Goal: Task Accomplishment & Management: Complete application form

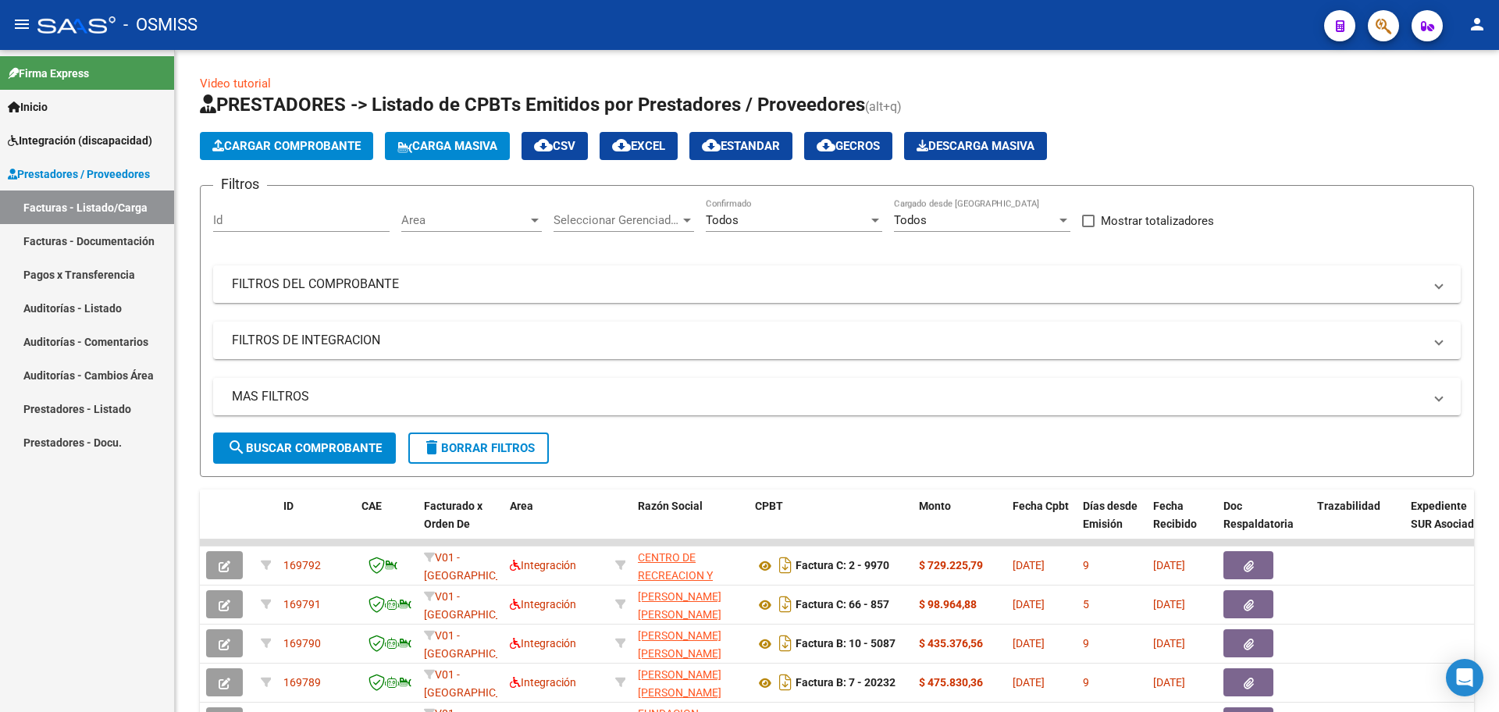
click at [55, 136] on span "Integración (discapacidad)" at bounding box center [80, 140] width 144 height 17
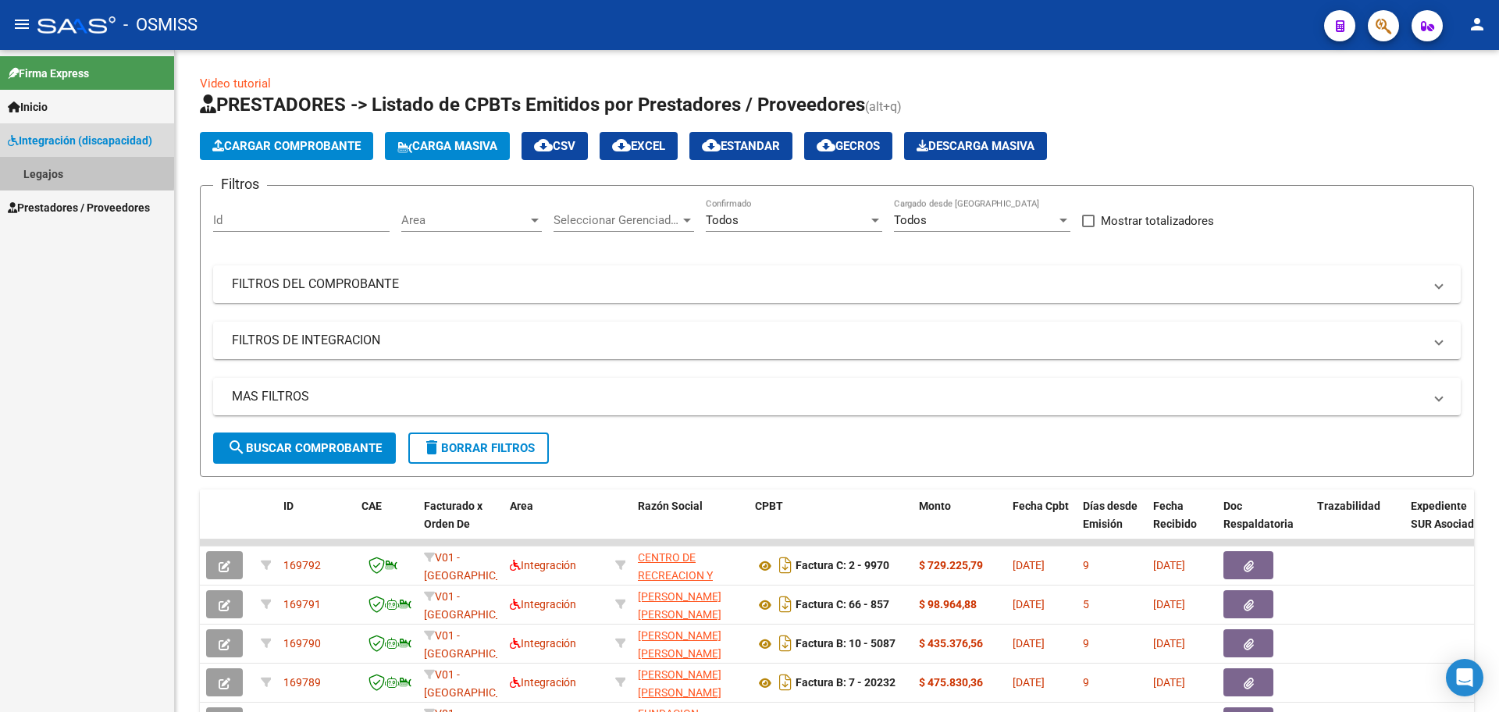
click at [53, 169] on link "Legajos" at bounding box center [87, 174] width 174 height 34
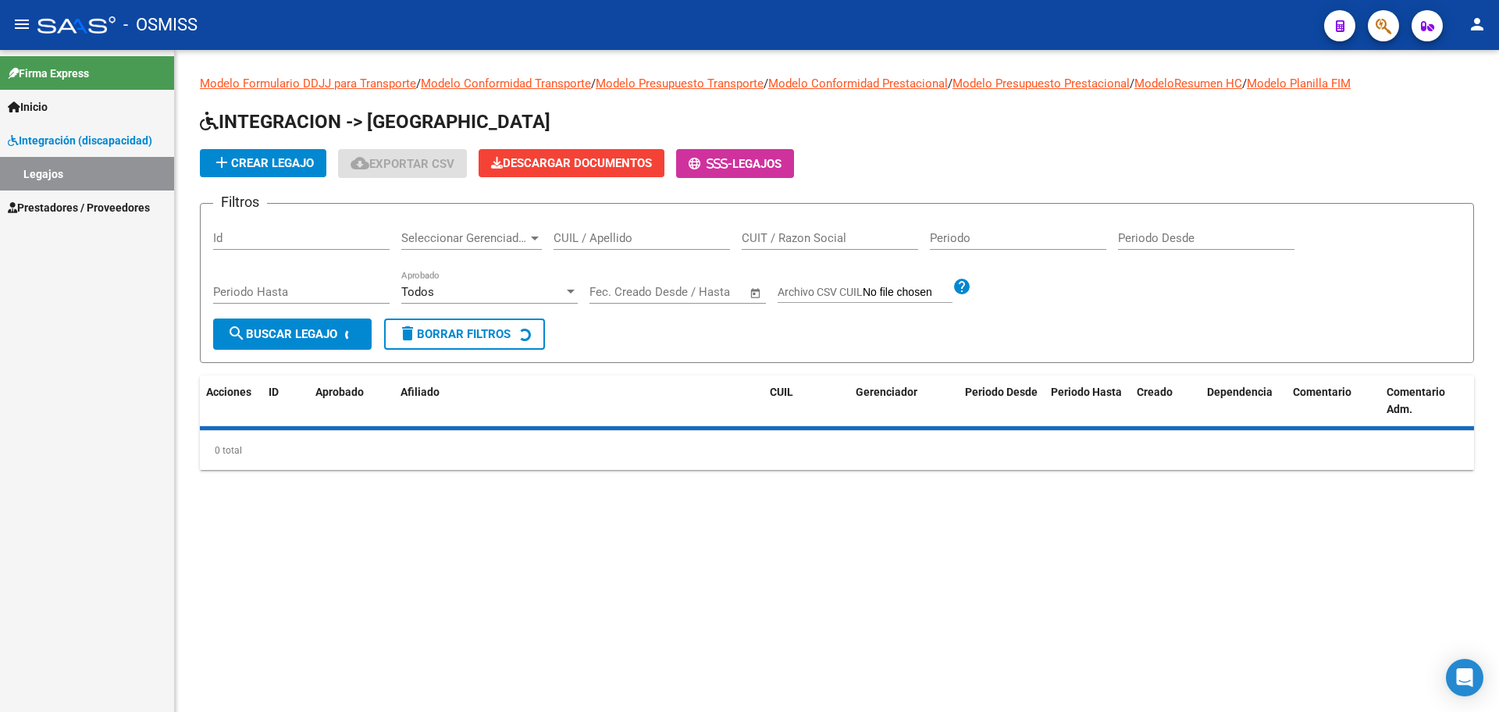
click at [270, 169] on span "add Crear Legajo" at bounding box center [262, 163] width 101 height 14
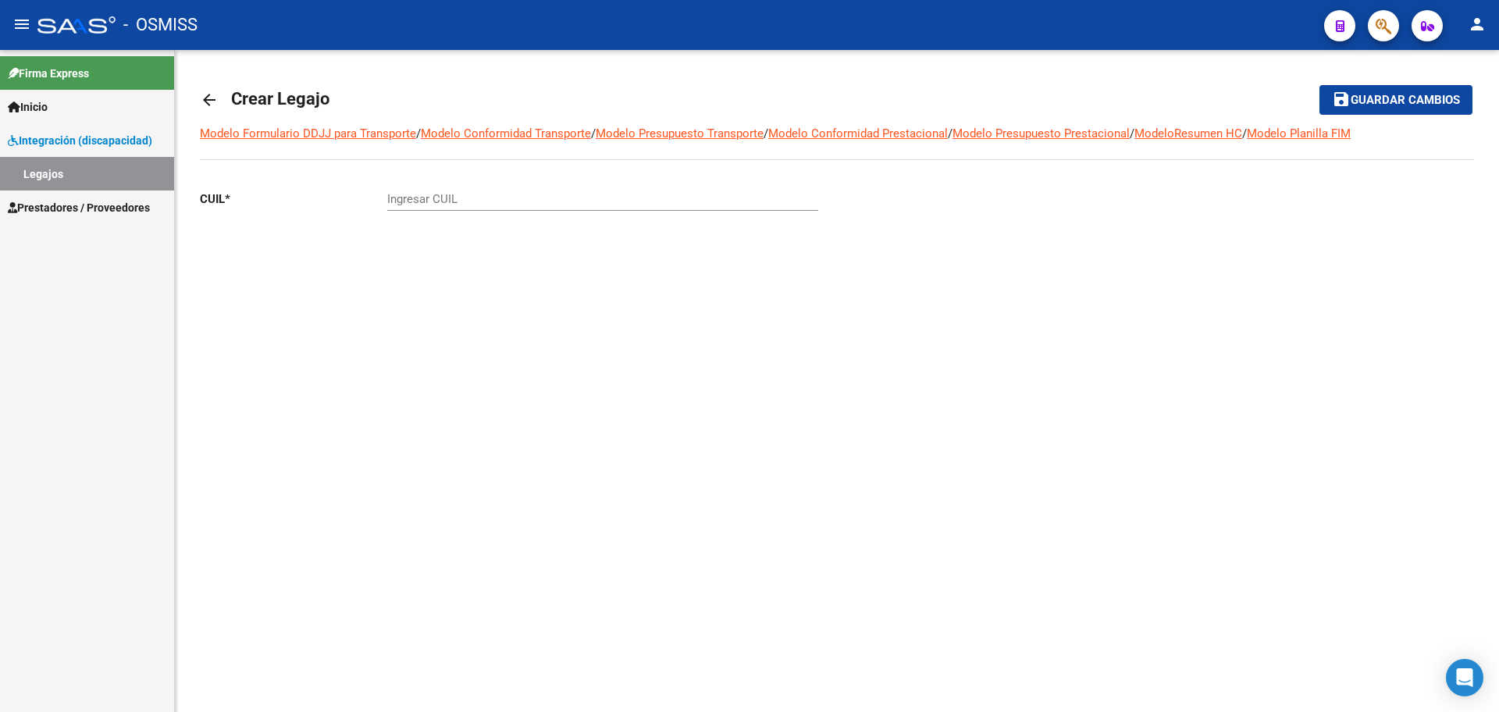
click at [418, 203] on input "Ingresar CUIL" at bounding box center [602, 199] width 431 height 14
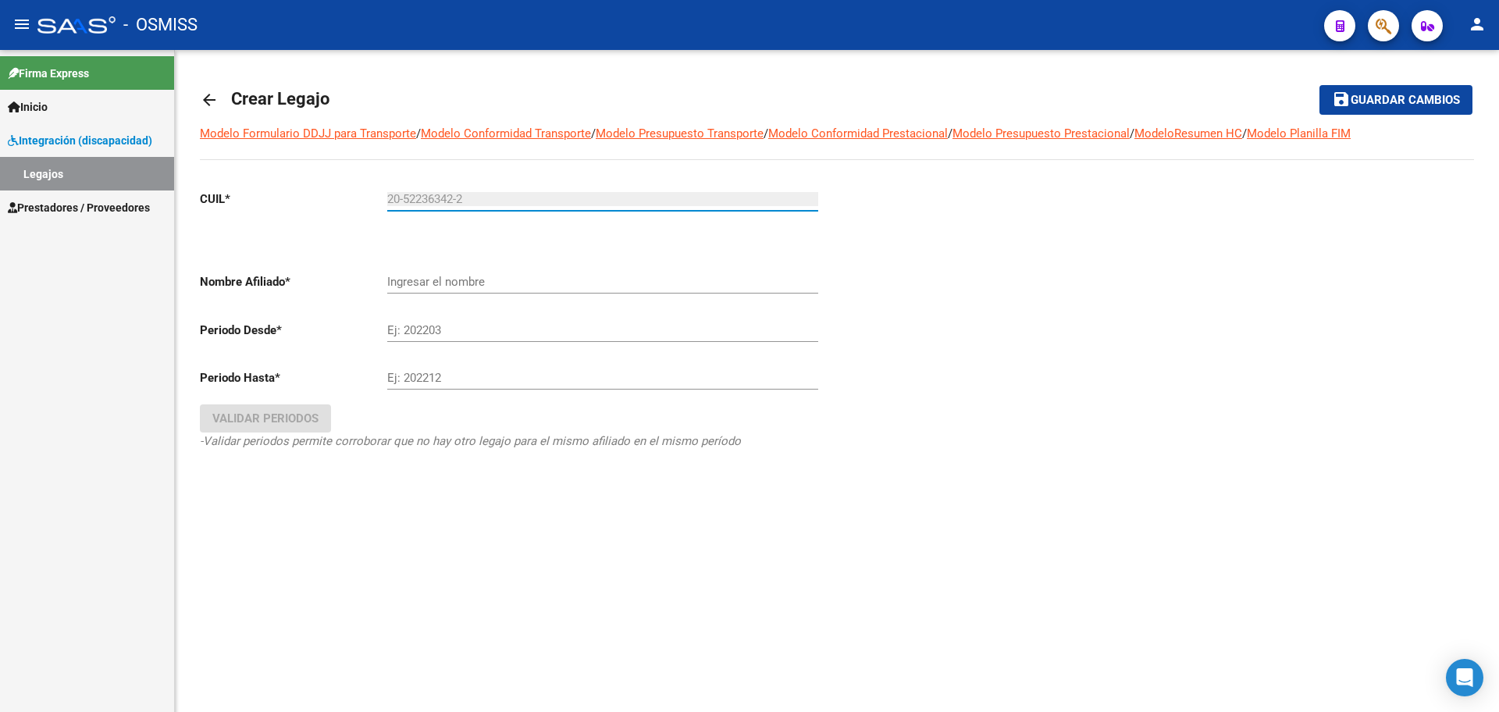
type input "20-52236342-2"
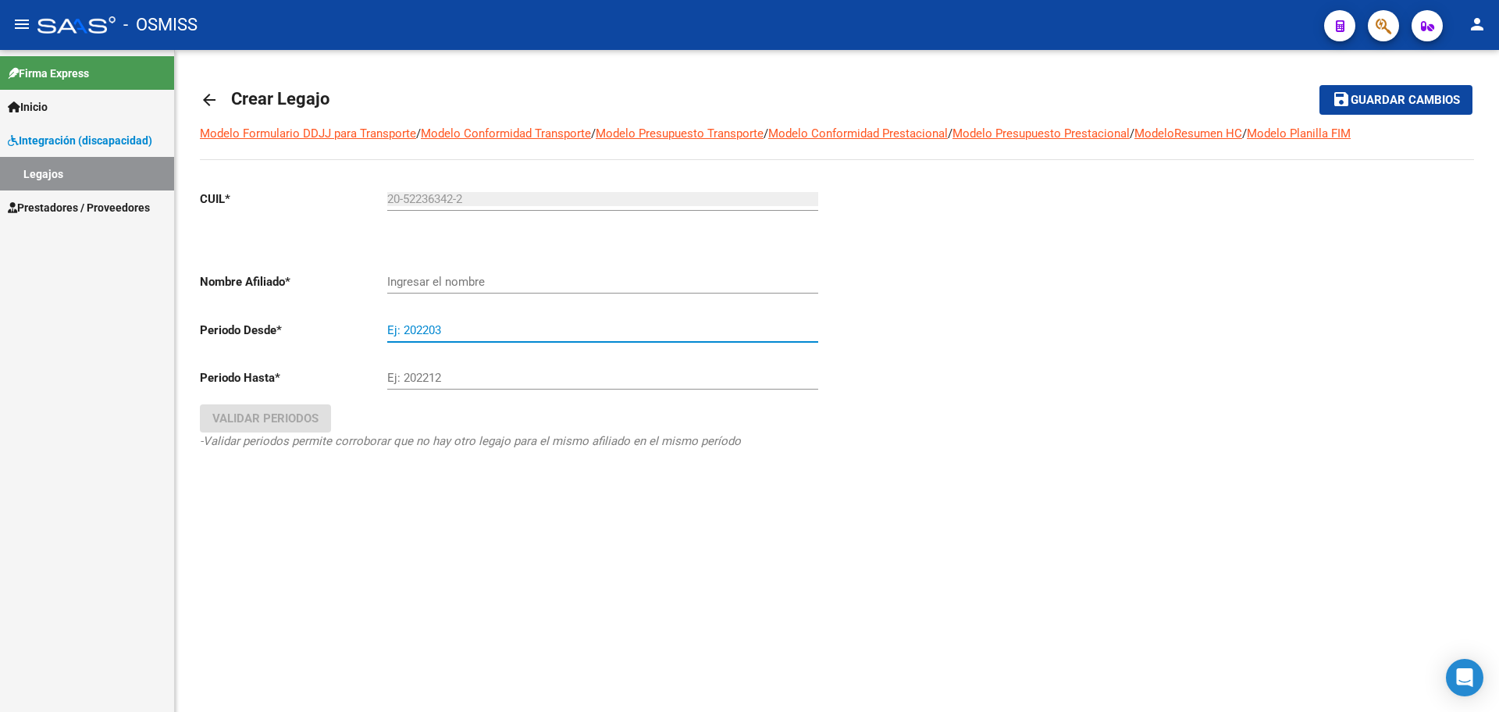
click at [433, 330] on input "Ej: 202203" at bounding box center [602, 330] width 431 height 14
type input "[PERSON_NAME]"
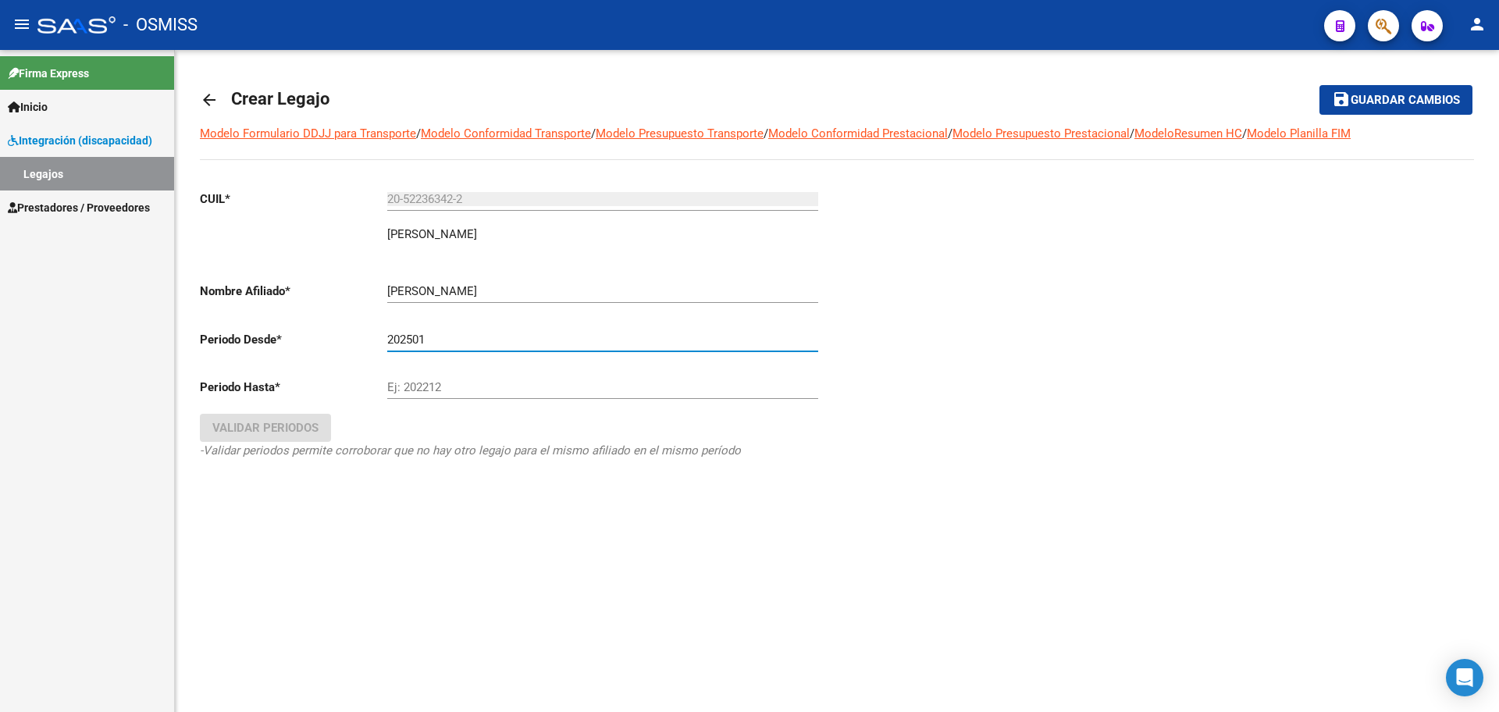
type input "202501"
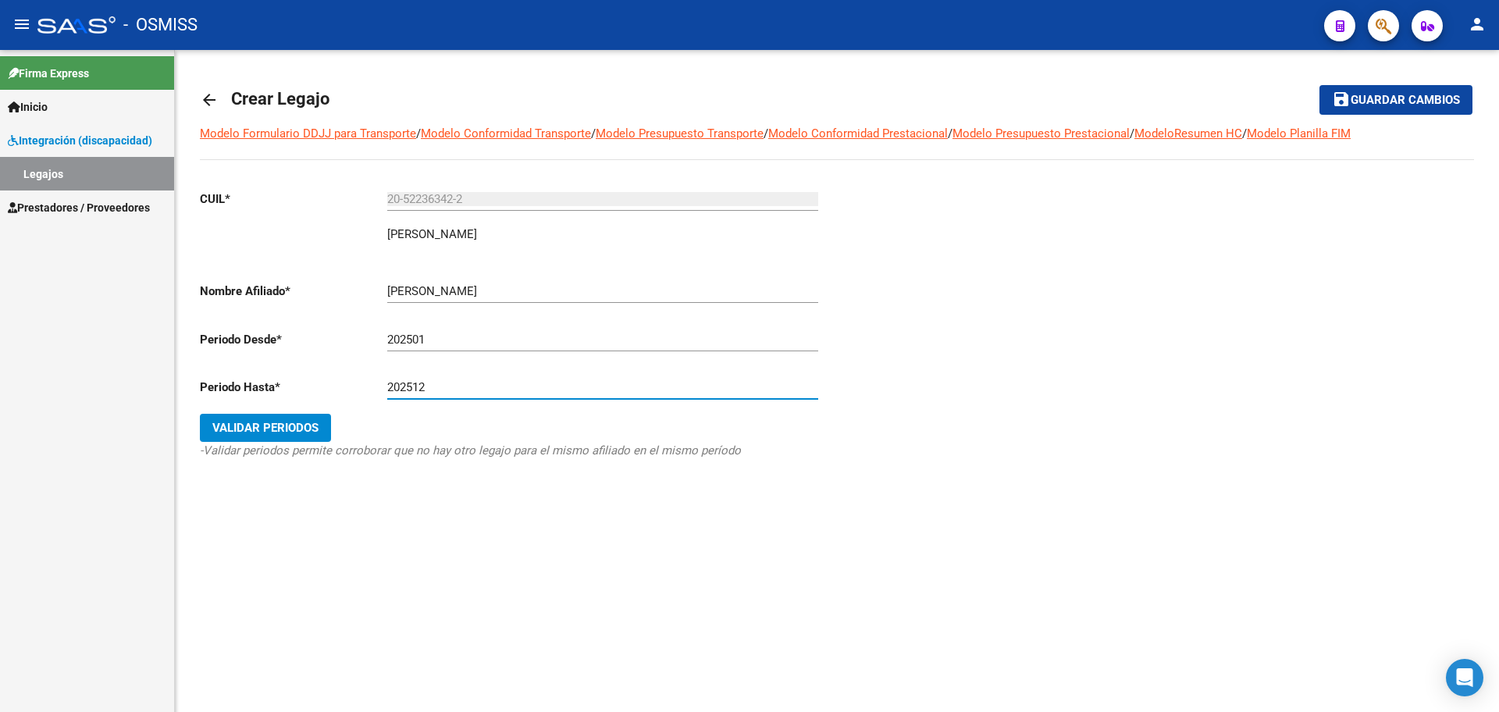
type input "202512"
click at [243, 421] on span "Validar Periodos" at bounding box center [265, 428] width 106 height 14
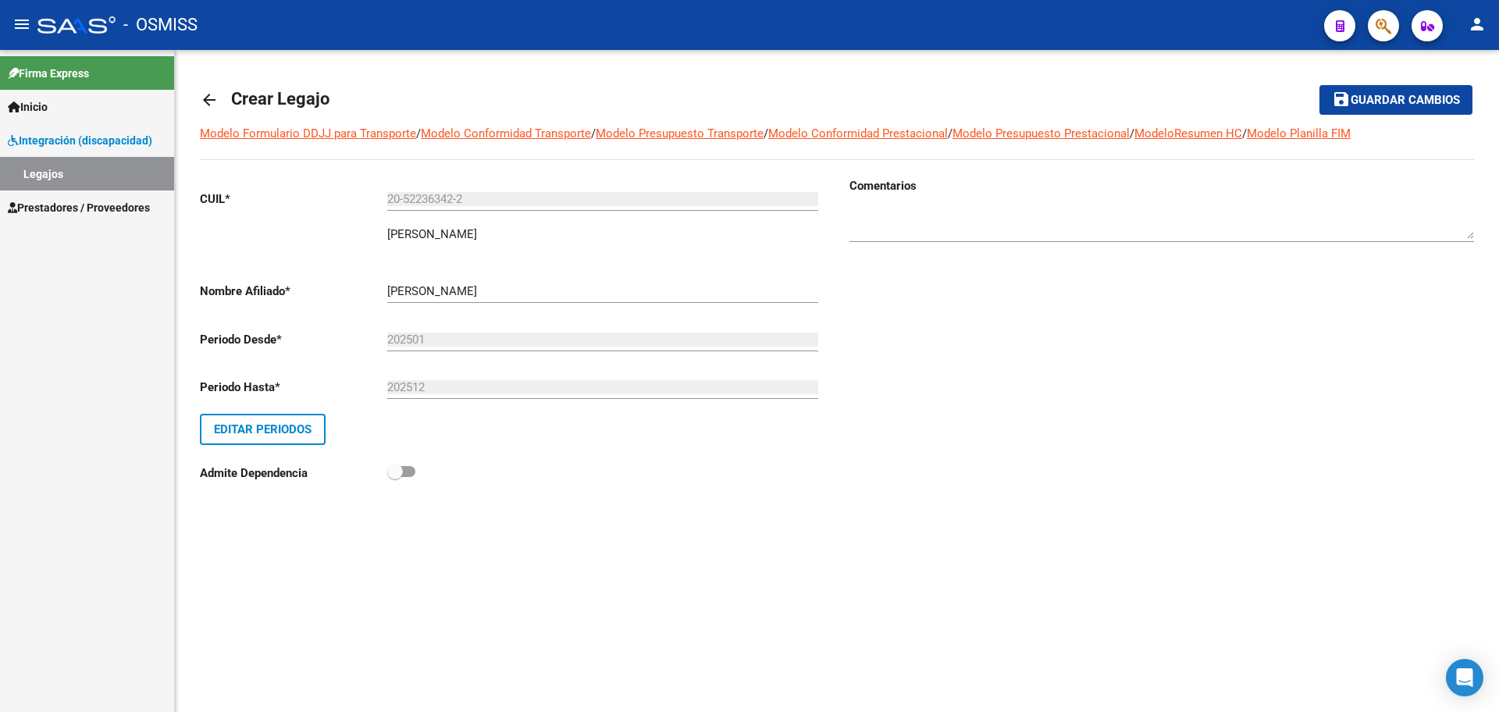
click at [956, 108] on button "save Guardar cambios" at bounding box center [1395, 99] width 153 height 29
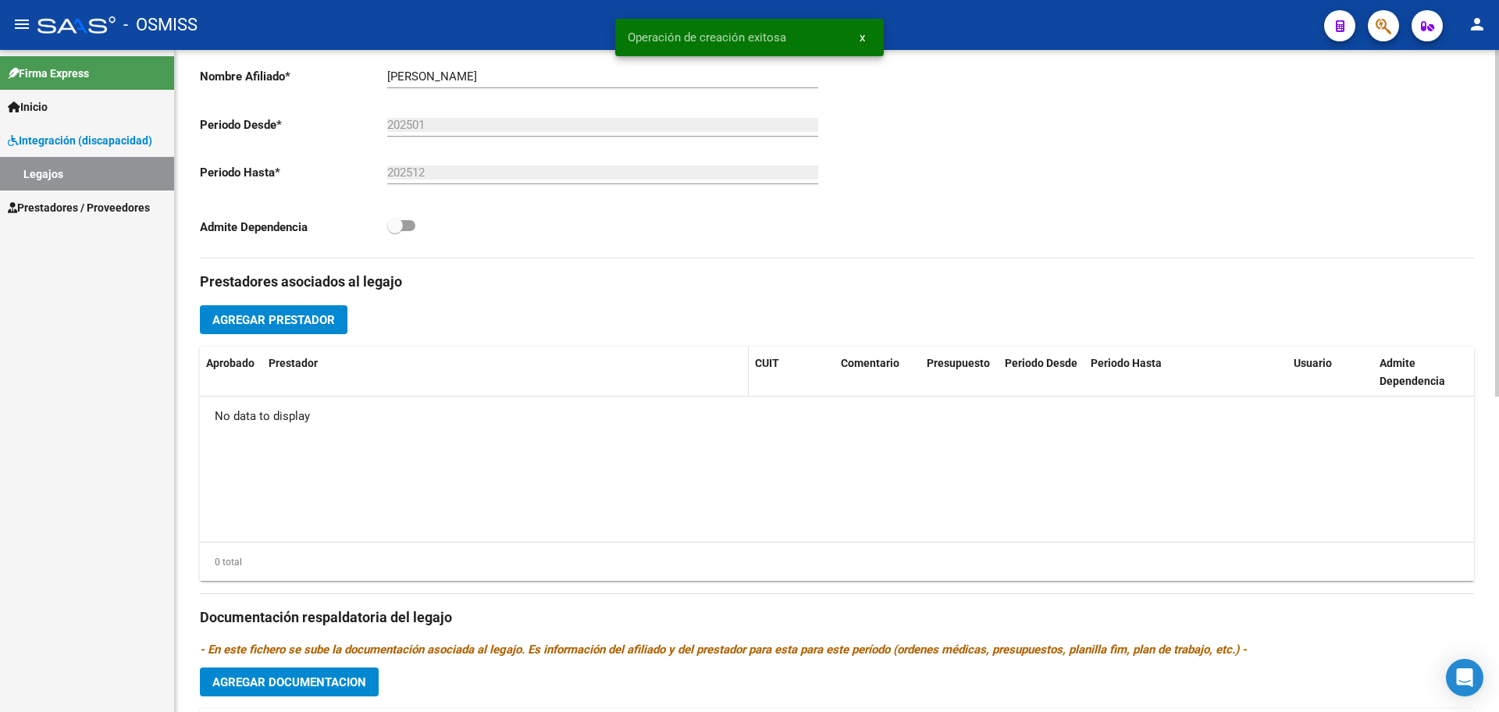
scroll to position [601, 0]
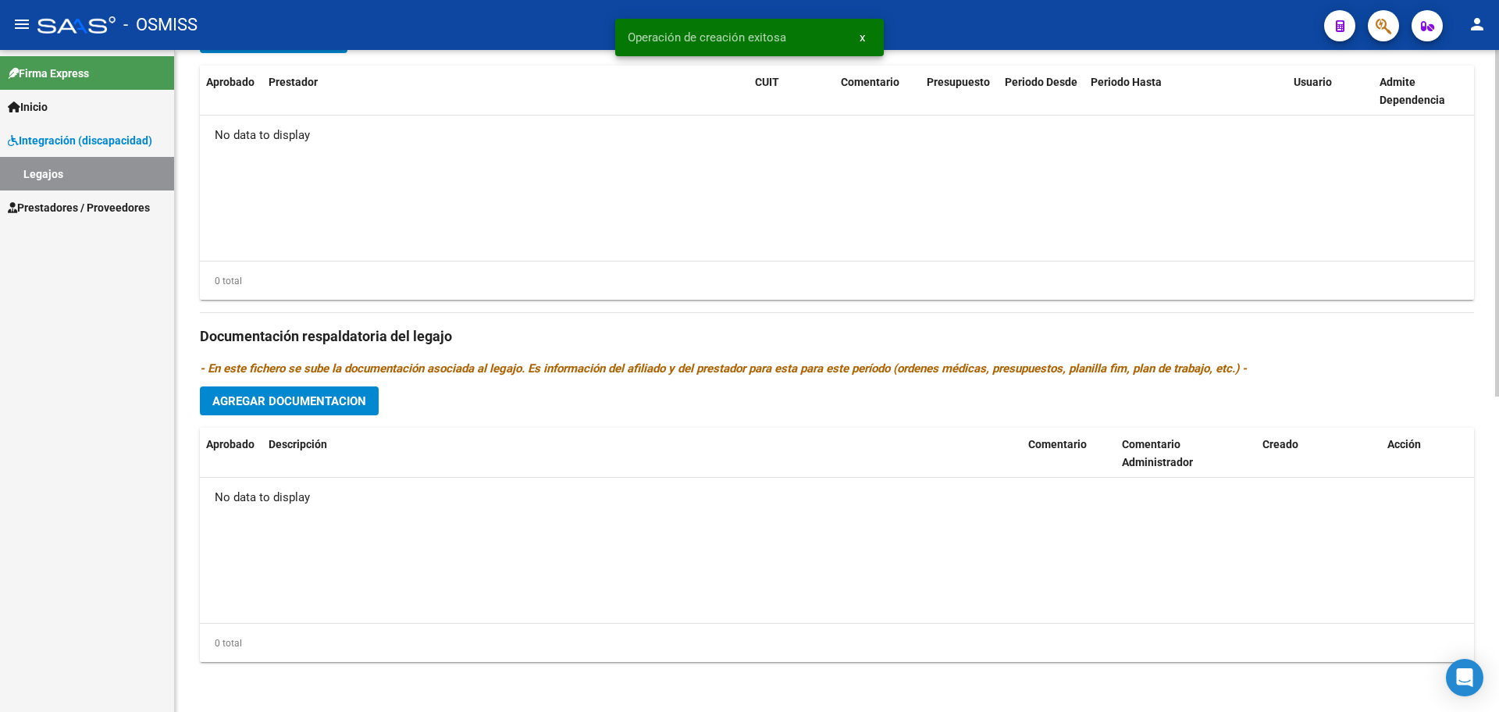
click at [353, 401] on span "Agregar Documentacion" at bounding box center [289, 401] width 154 height 14
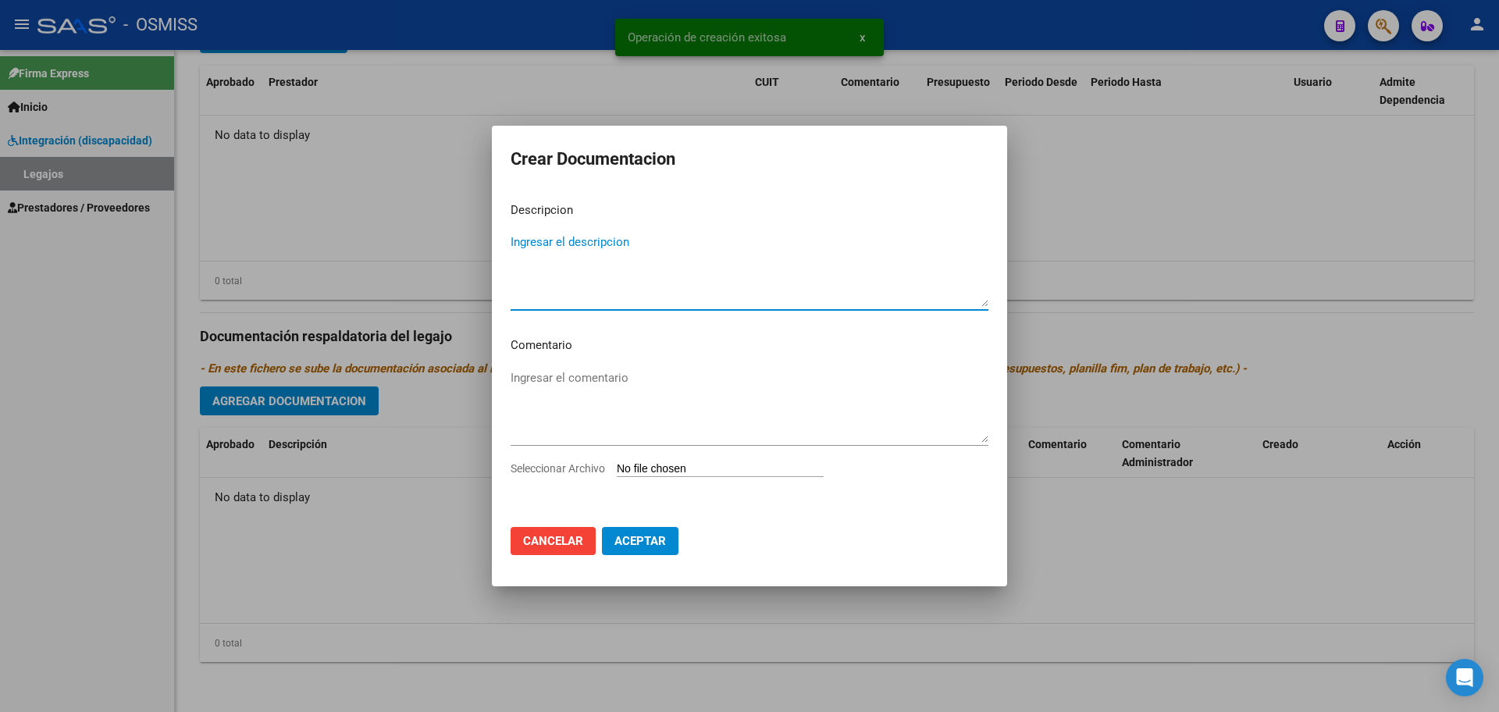
click at [705, 467] on input "Seleccionar Archivo" at bounding box center [720, 469] width 207 height 15
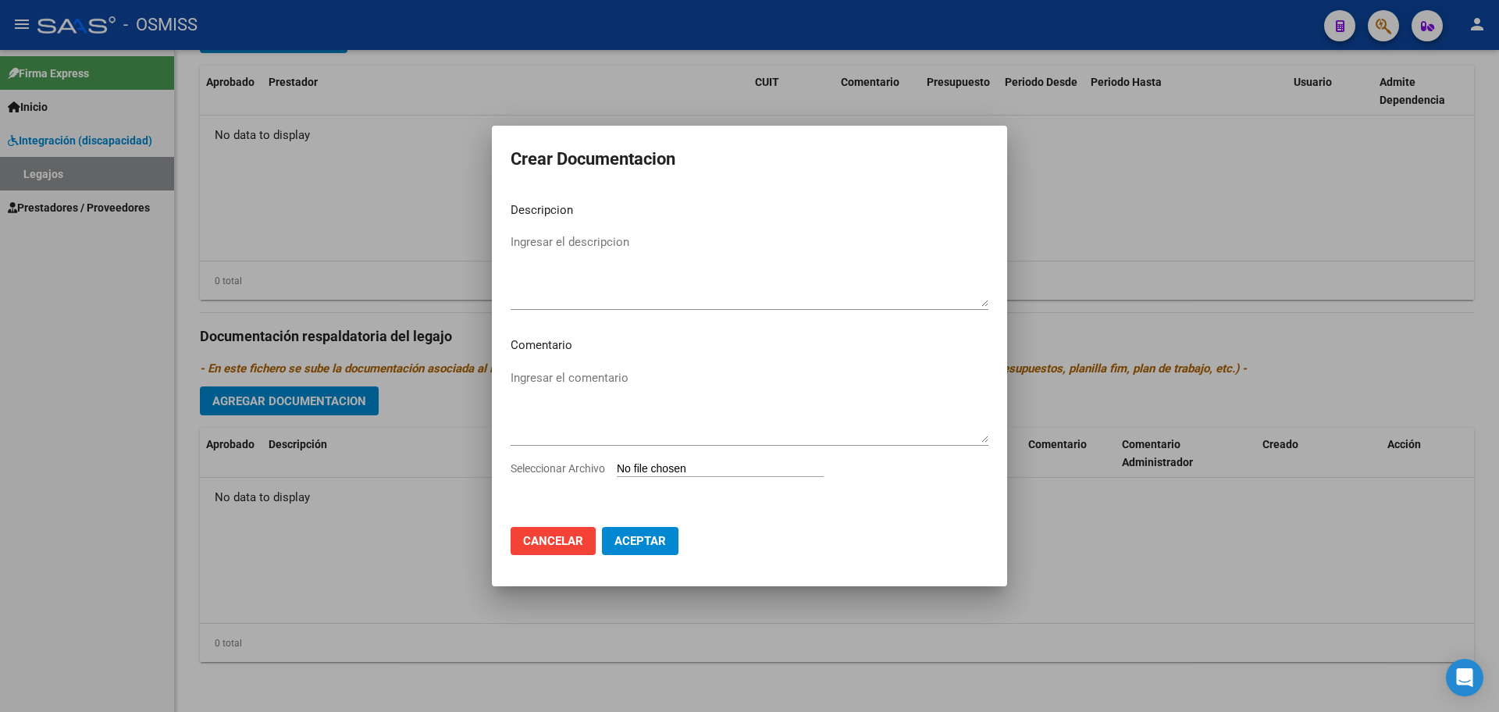
type input "C:\fakepath\[PERSON_NAME].pdf"
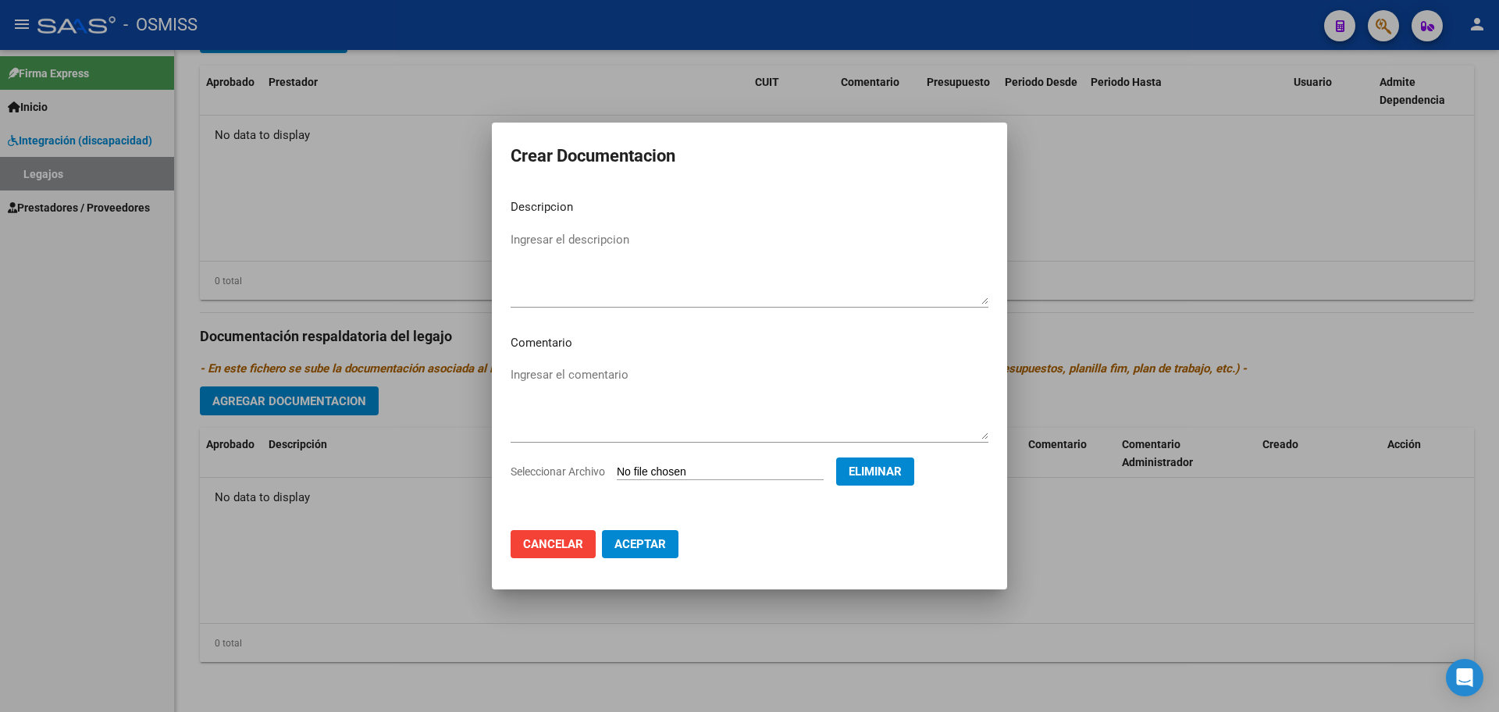
drag, startPoint x: 560, startPoint y: 205, endPoint x: 560, endPoint y: 237, distance: 32.8
click at [560, 207] on p "Descripcion" at bounding box center [750, 207] width 478 height 18
click at [560, 239] on textarea "Ingresar el descripcion" at bounding box center [750, 267] width 478 height 73
type textarea "INFORME EID"
click at [657, 543] on span "Aceptar" at bounding box center [640, 544] width 52 height 14
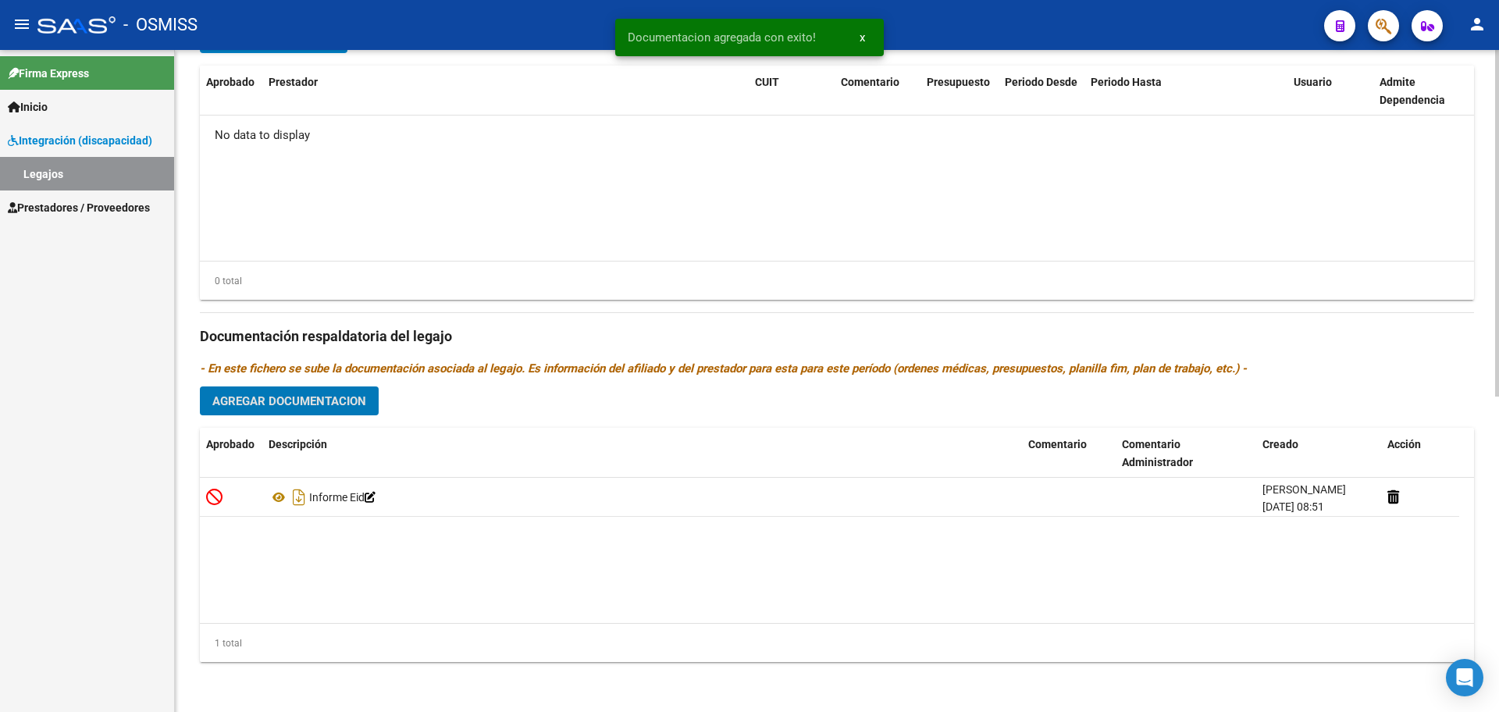
click at [343, 406] on span "Agregar Documentacion" at bounding box center [289, 401] width 154 height 14
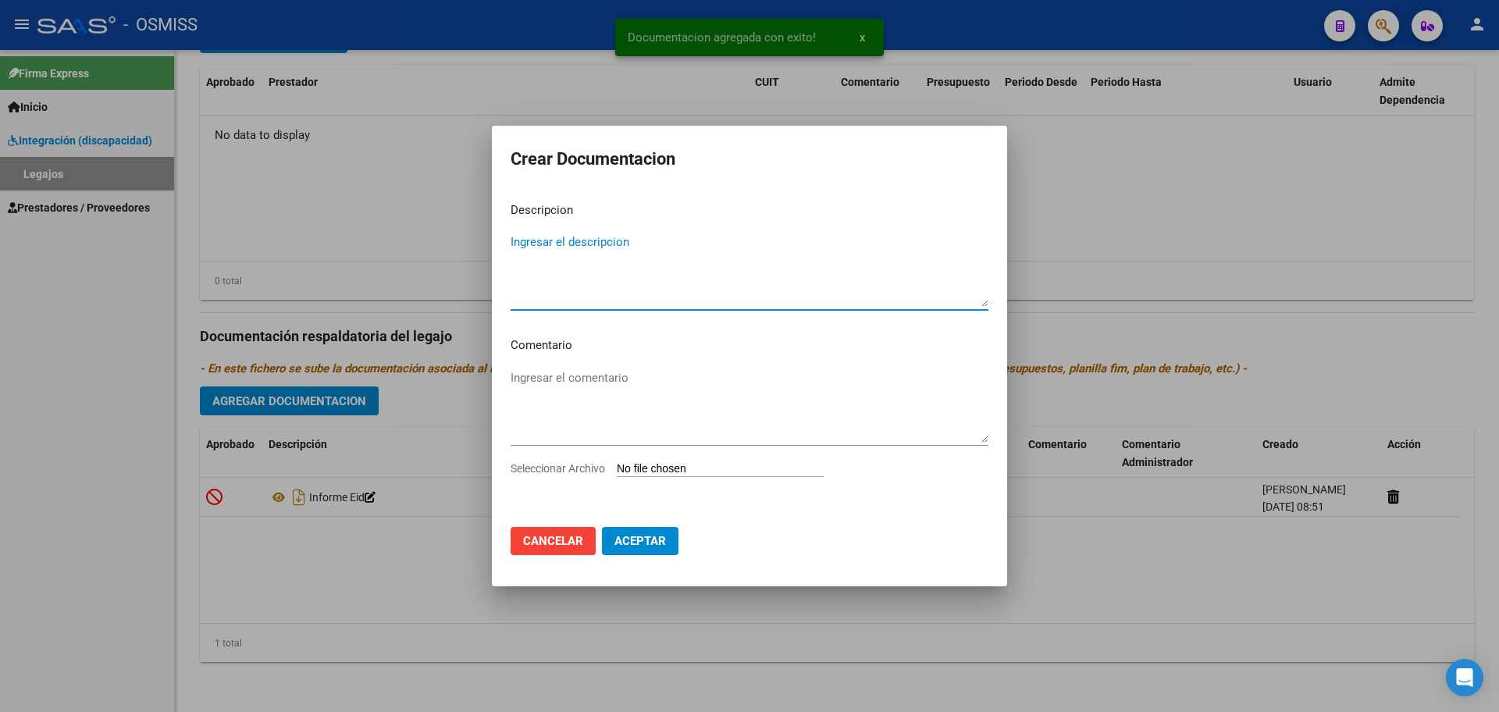
click at [668, 466] on input "Seleccionar Archivo" at bounding box center [720, 469] width 207 height 15
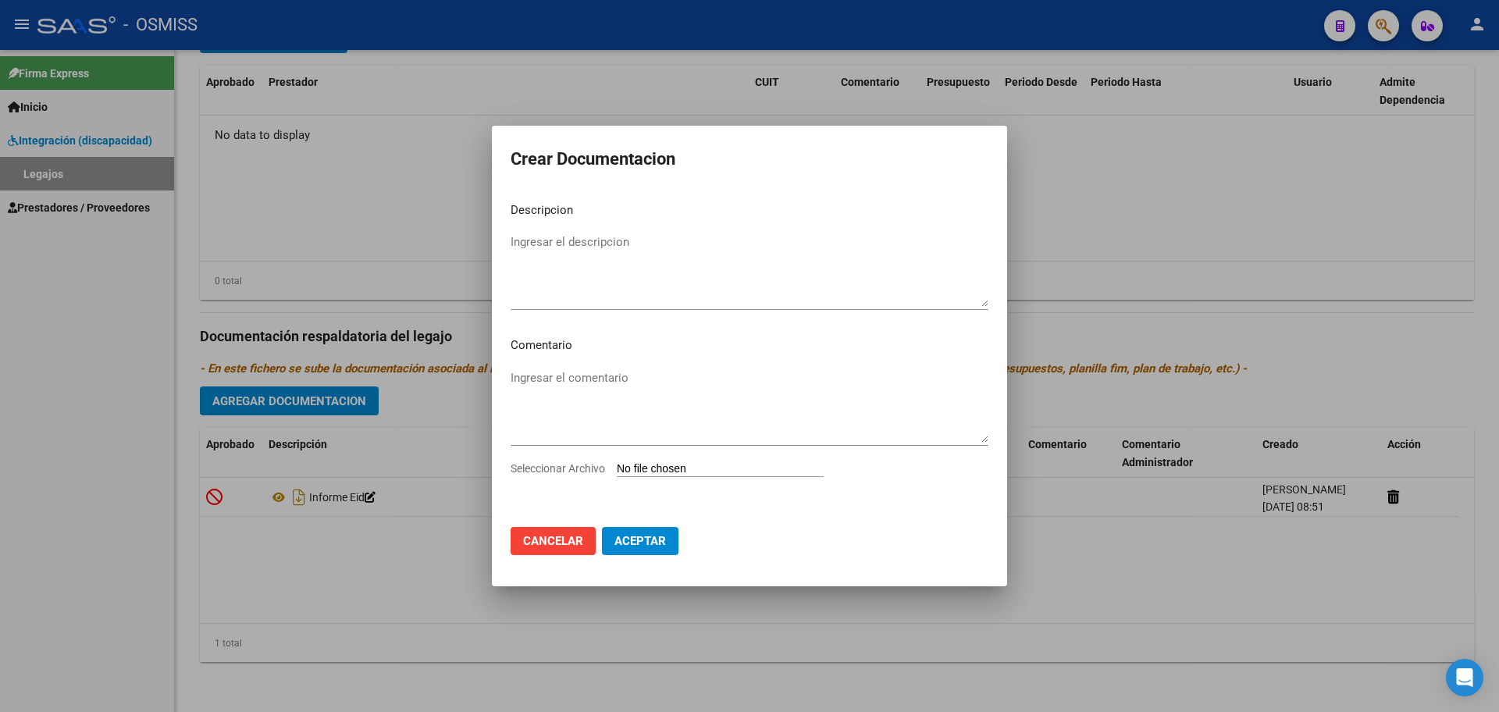
type input "C:\fakepath\.[PERSON_NAME] - PSICO.pdf"
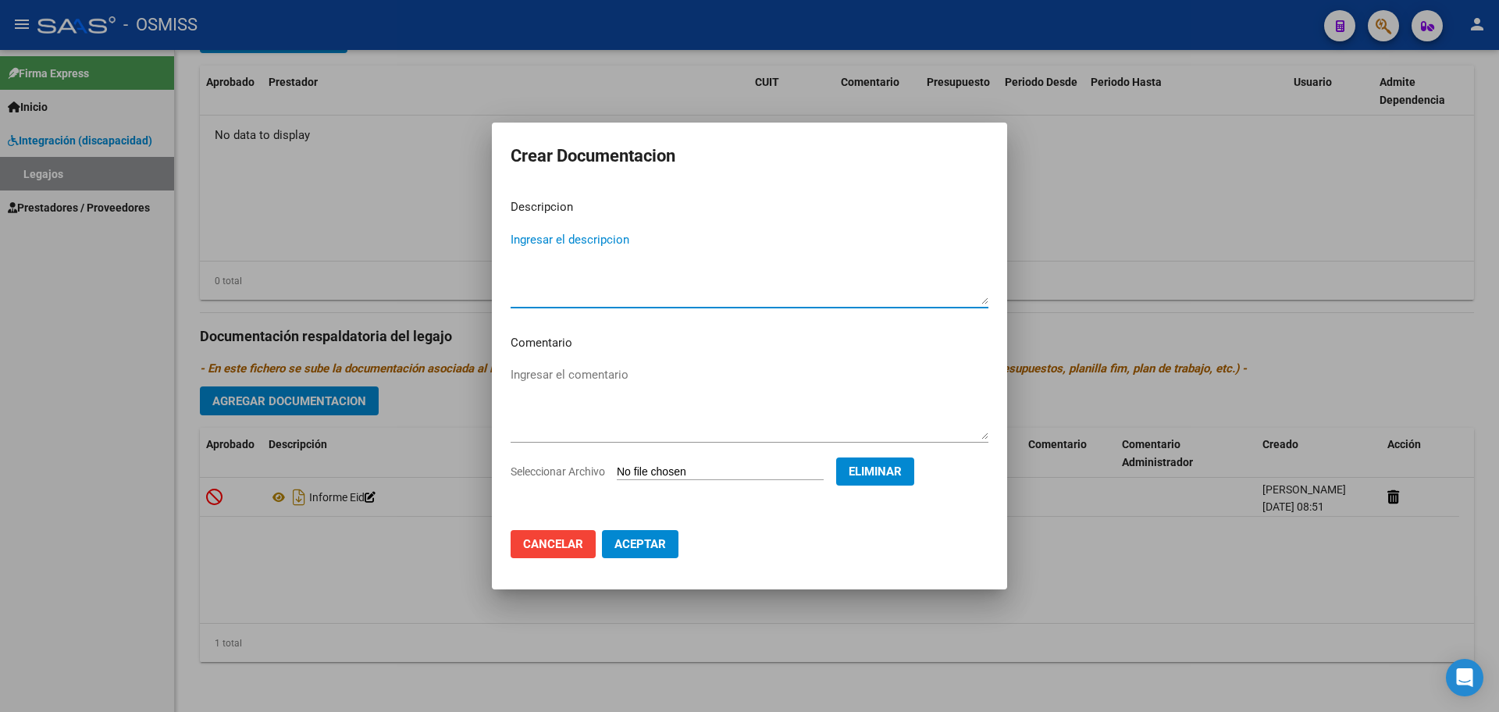
click at [576, 239] on textarea "Ingresar el descripcion" at bounding box center [750, 267] width 478 height 73
type textarea "PSICOLOGIA"
click at [657, 538] on span "Aceptar" at bounding box center [640, 544] width 52 height 14
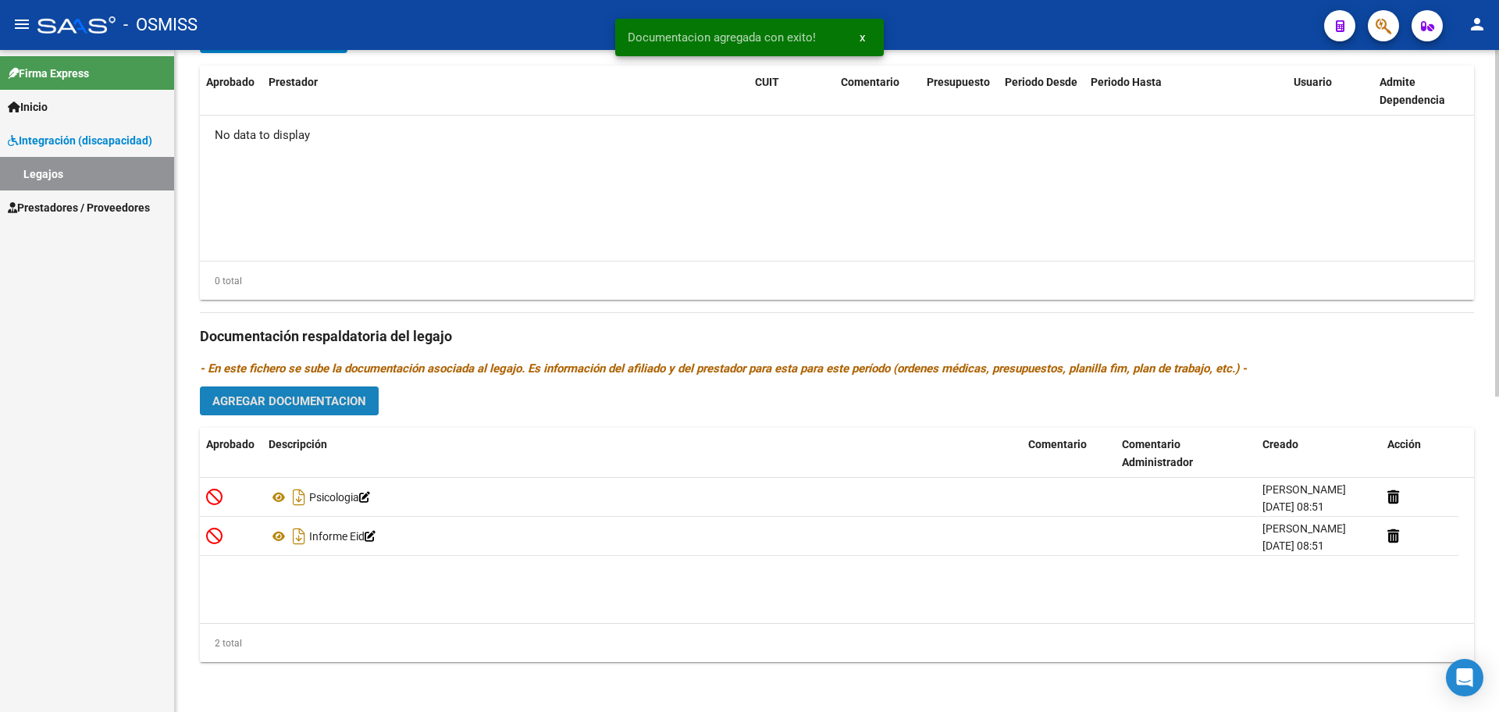
click at [333, 393] on span "Agregar Documentacion" at bounding box center [289, 400] width 154 height 14
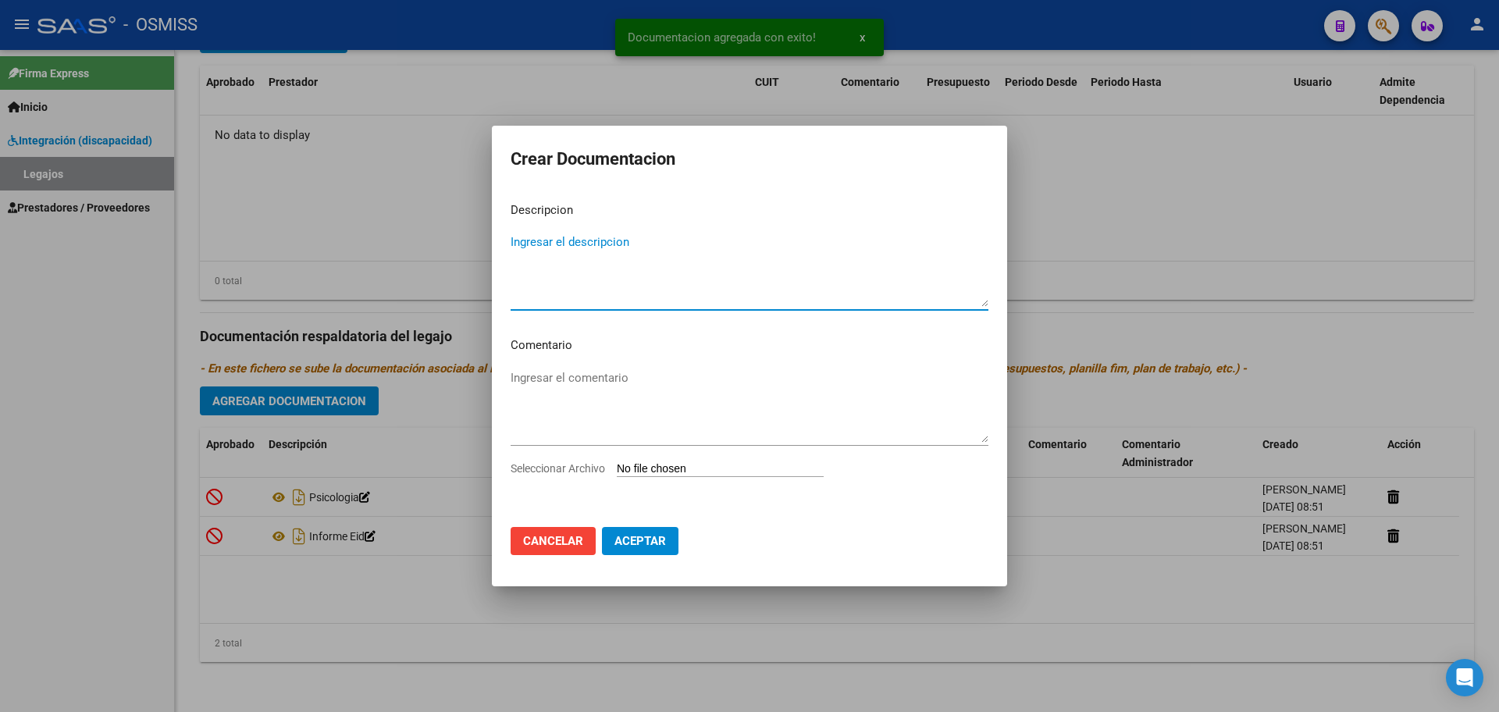
click at [671, 458] on div "Ingresar el comentario" at bounding box center [750, 413] width 478 height 94
click at [671, 473] on input "Seleccionar Archivo" at bounding box center [720, 469] width 207 height 15
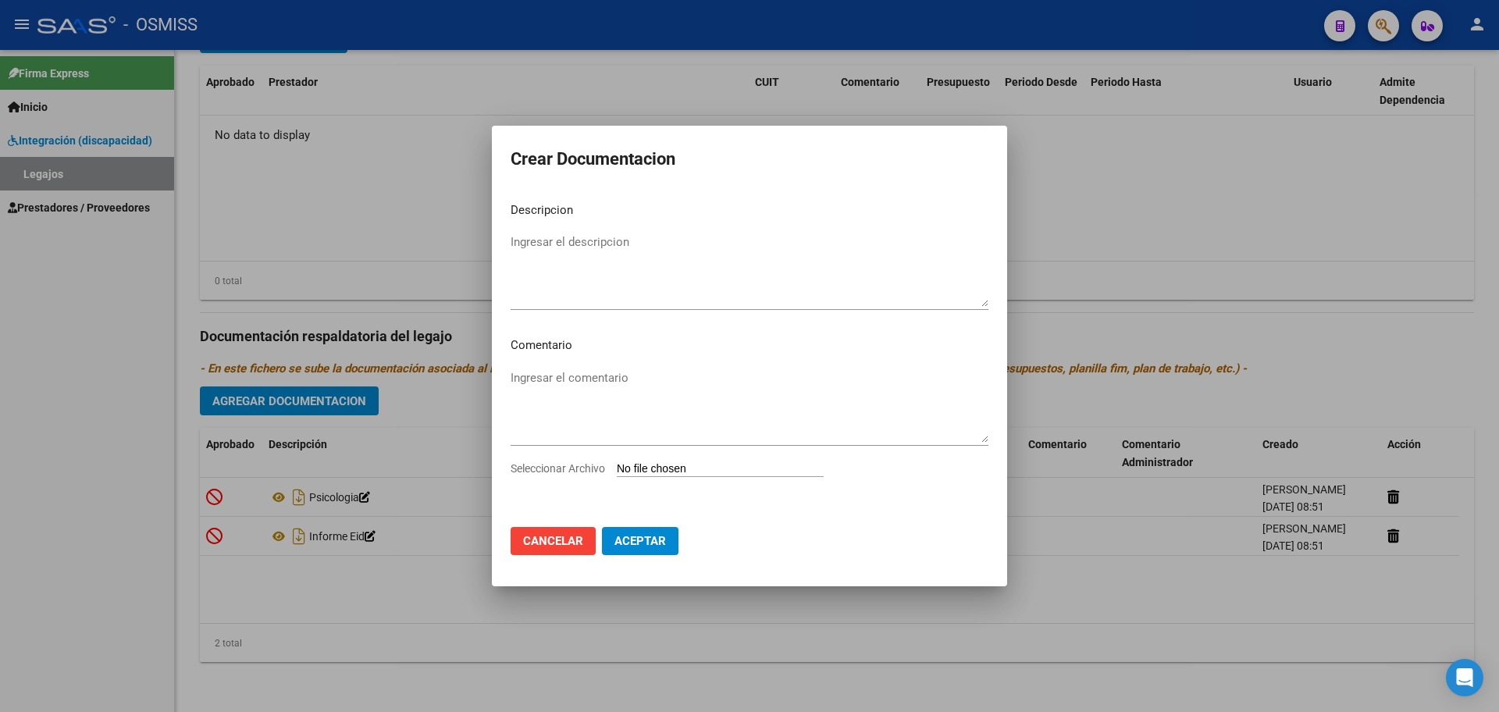
type input "C:\fakepath\.[PERSON_NAME] - PSICOPE.pdf"
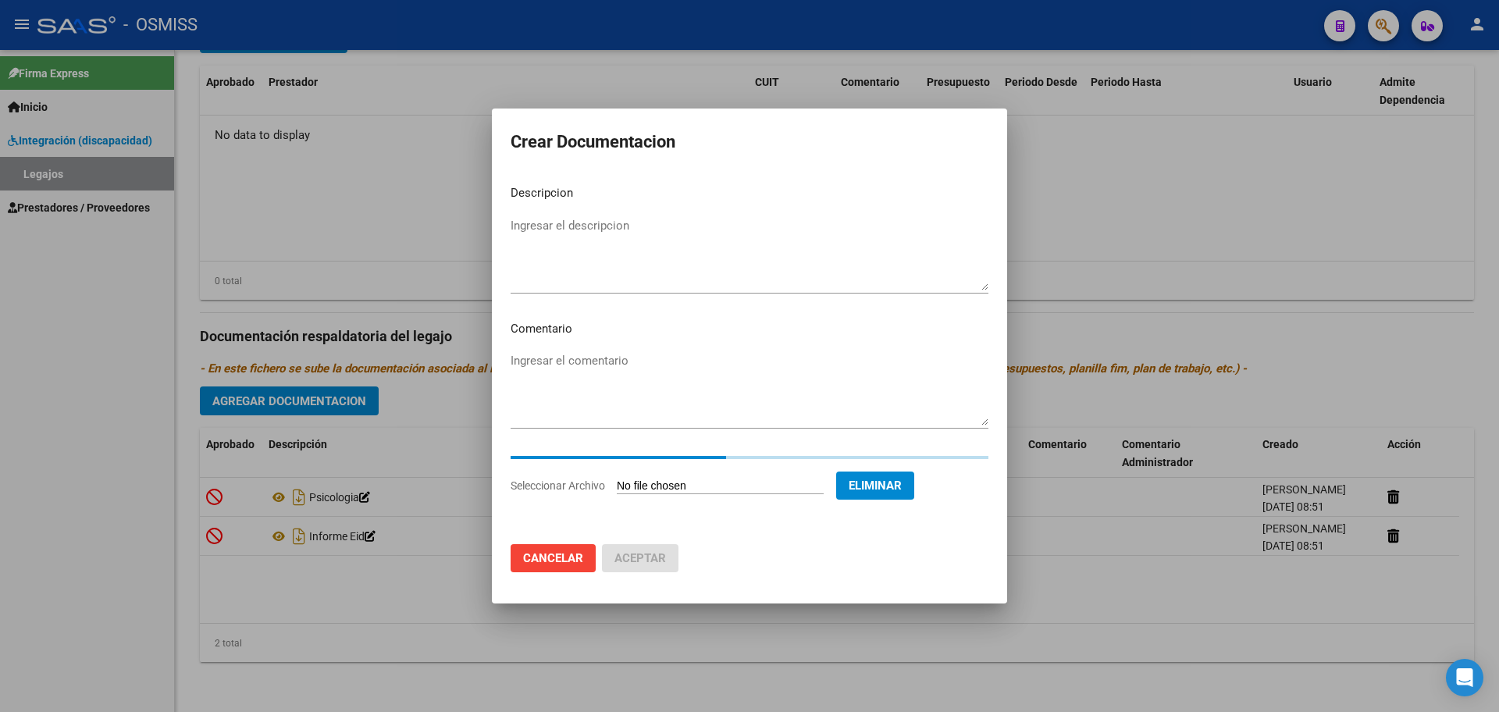
click at [533, 231] on textarea "Ingresar el descripcion" at bounding box center [750, 253] width 478 height 73
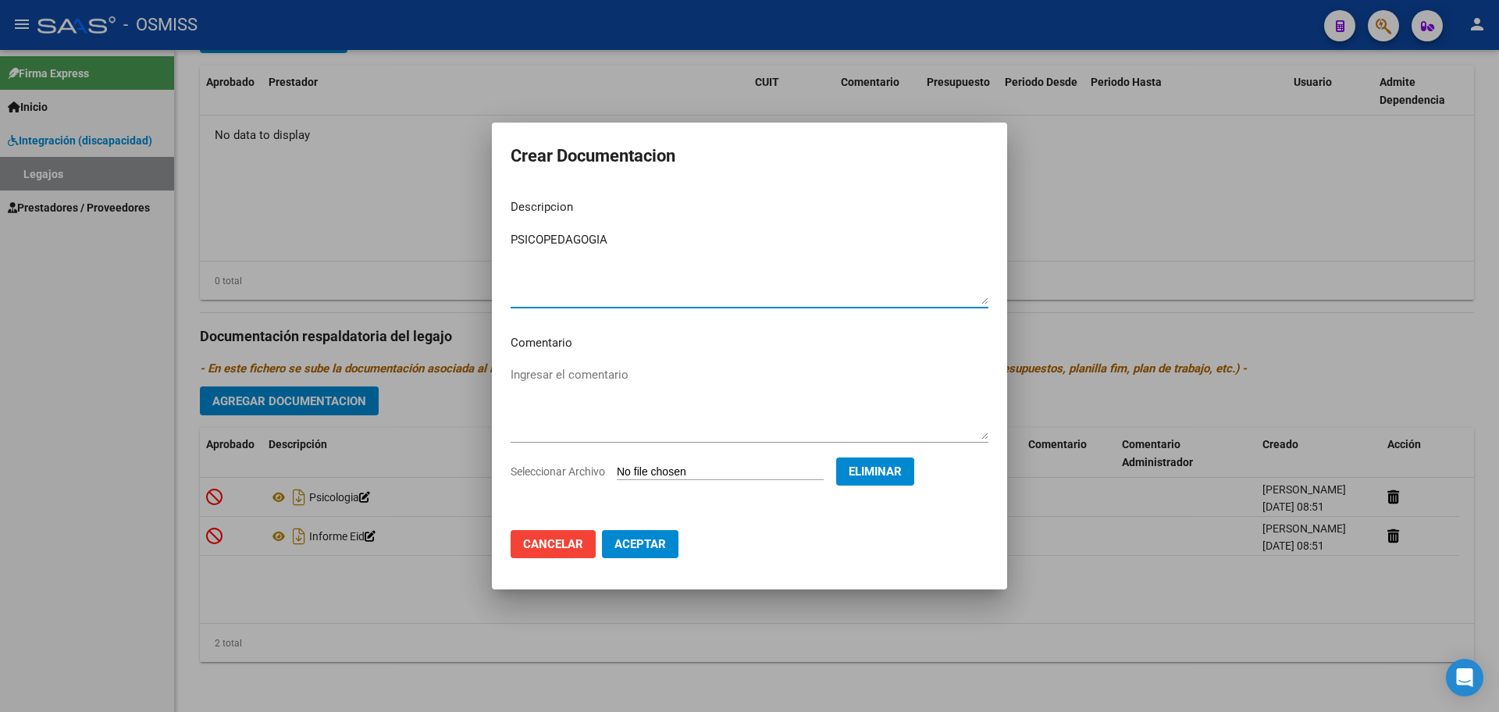
type textarea "PSICOPEDAGOGIA"
click at [640, 547] on span "Aceptar" at bounding box center [640, 544] width 52 height 14
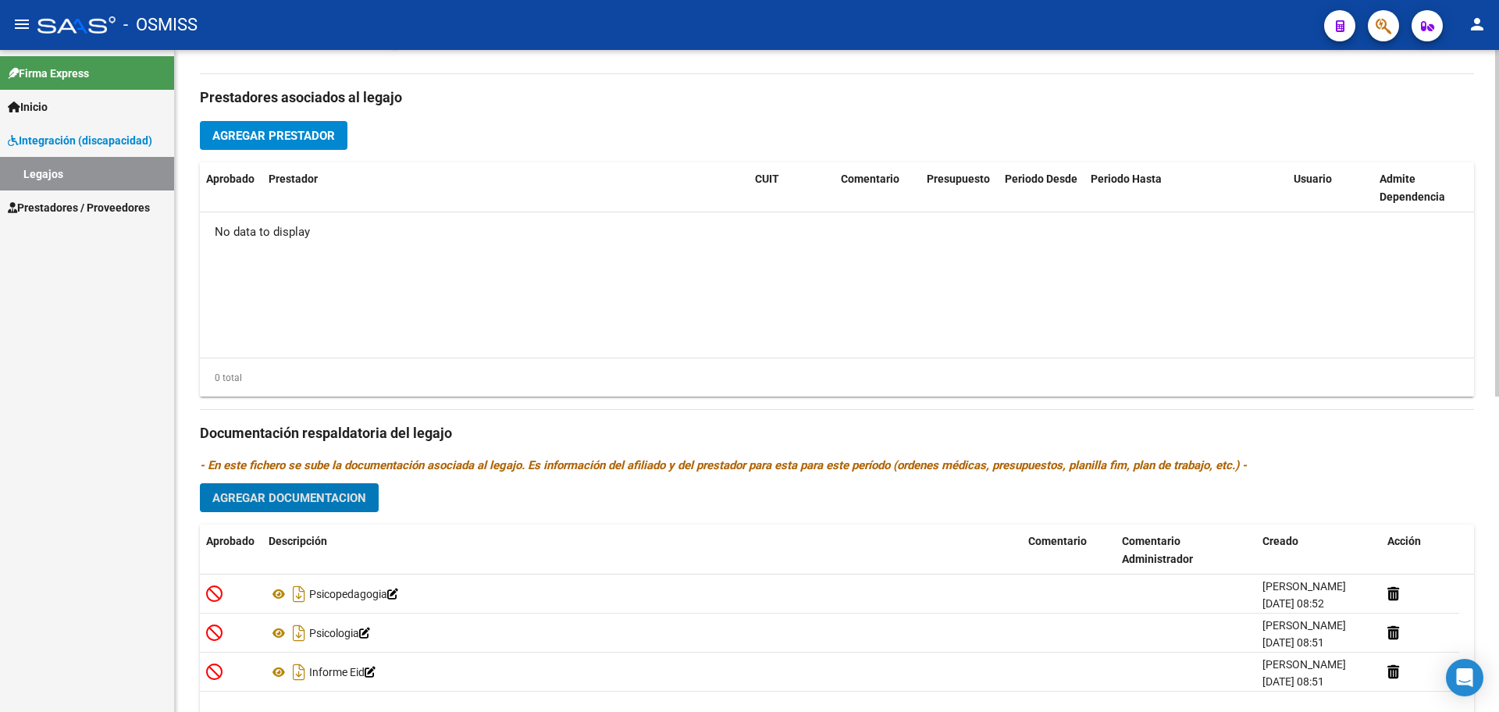
scroll to position [504, 0]
click at [295, 137] on span "Agregar Prestador" at bounding box center [273, 137] width 123 height 14
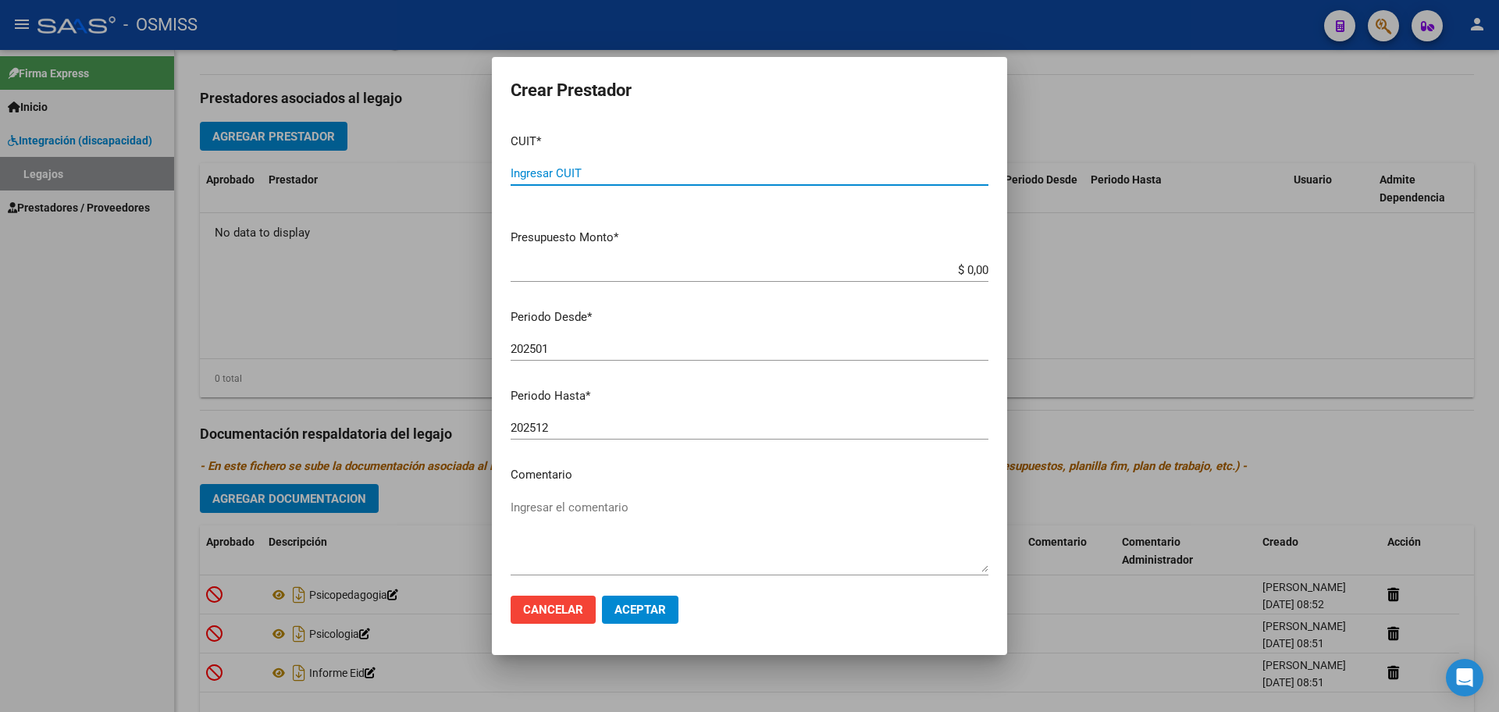
paste input "27-36493694-5"
type input "27-36493694-5"
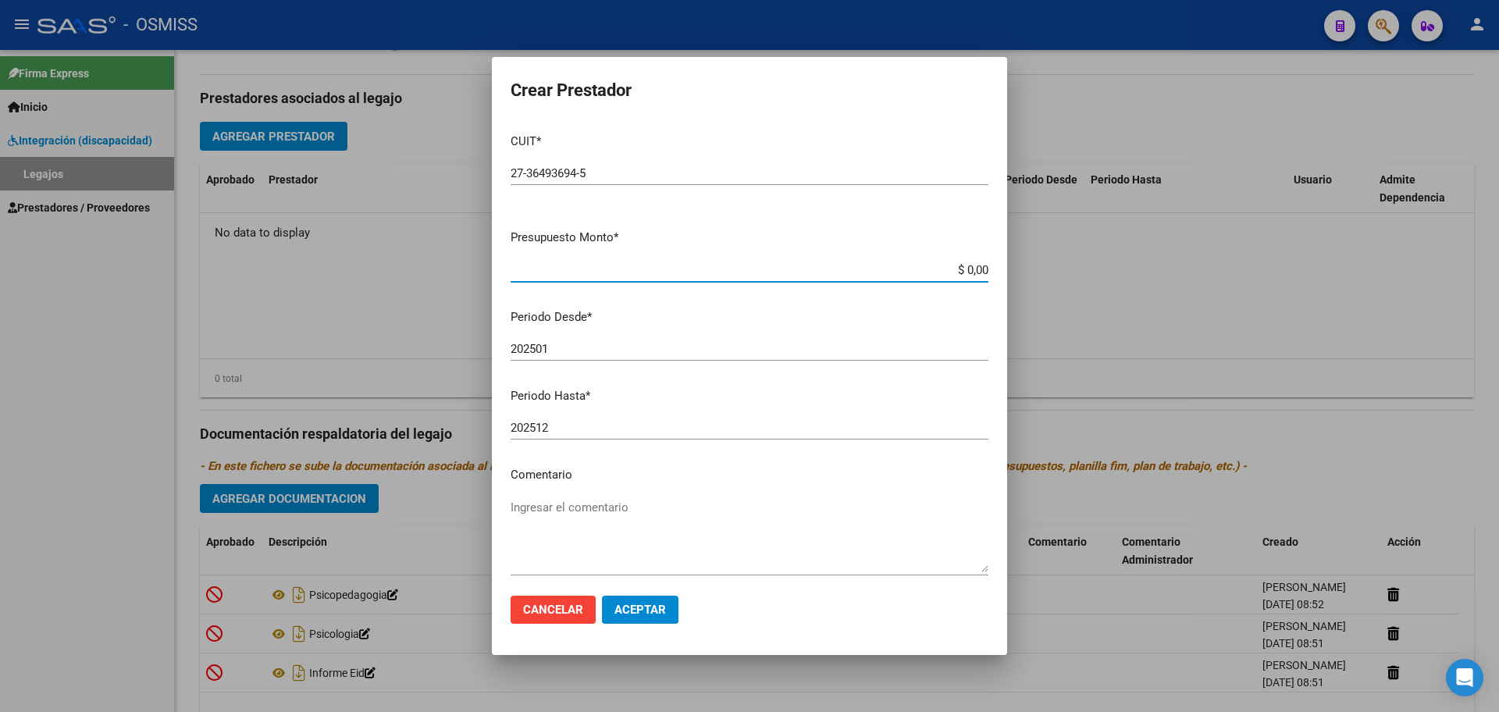
type input "$ 0,01"
type input "202510"
click at [604, 611] on button "Aceptar" at bounding box center [640, 610] width 77 height 28
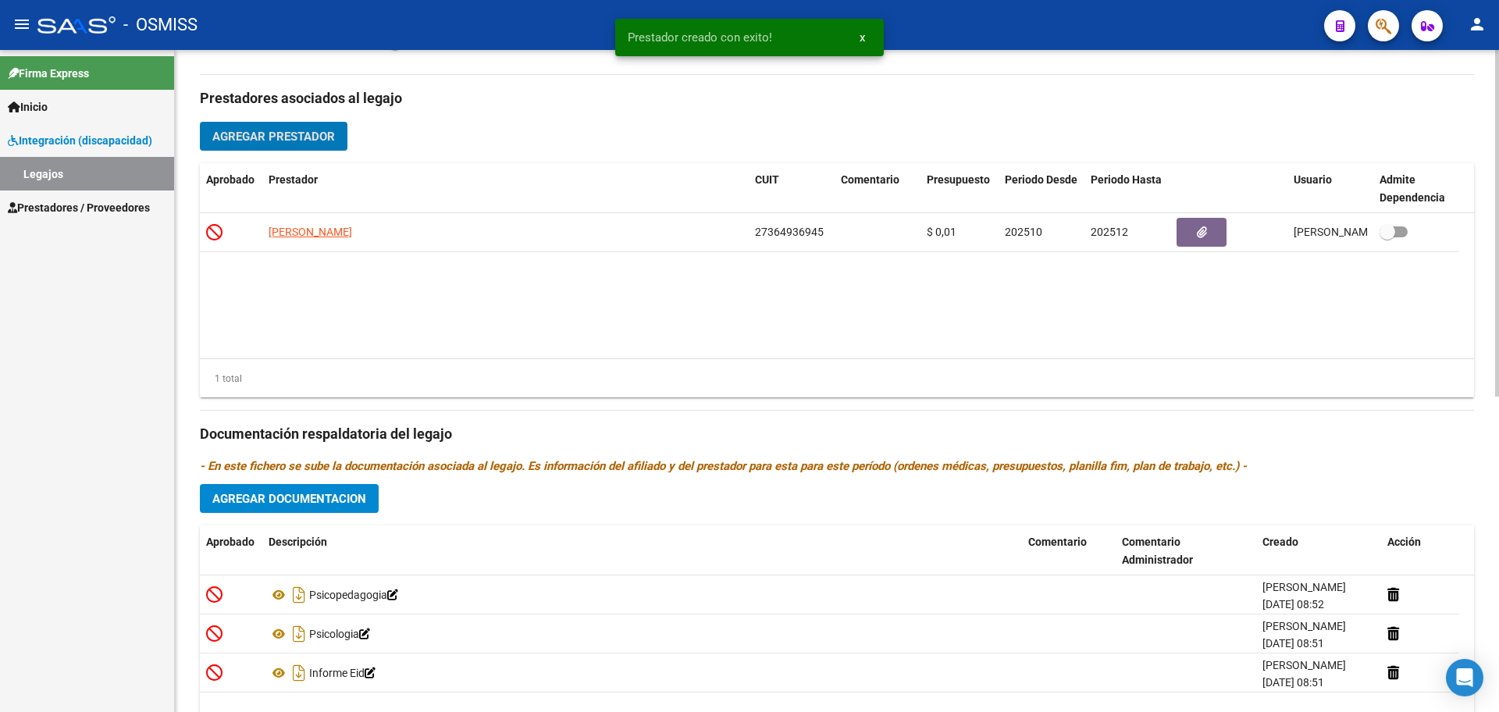
click at [321, 137] on span "Agregar Prestador" at bounding box center [273, 137] width 123 height 14
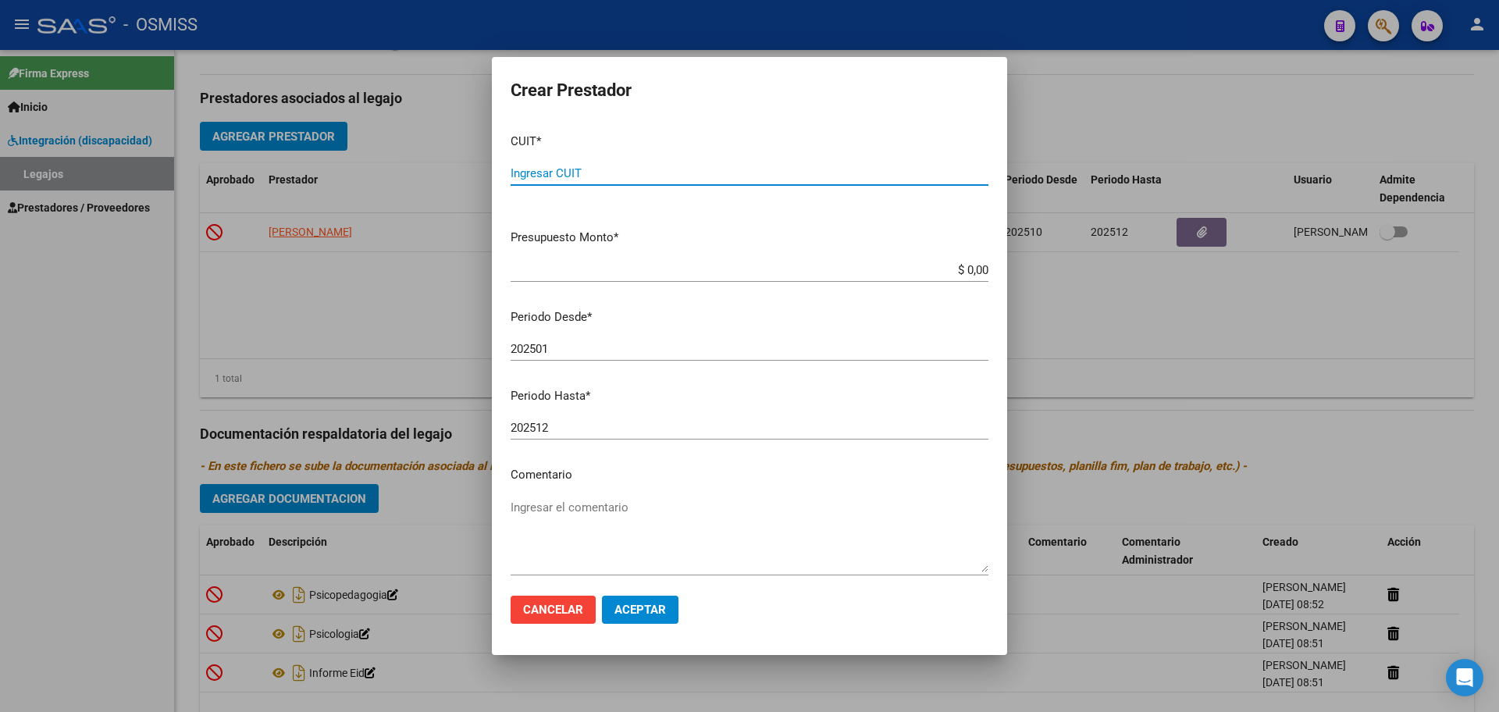
paste input "27-26619136-2"
type input "27-26619136-2"
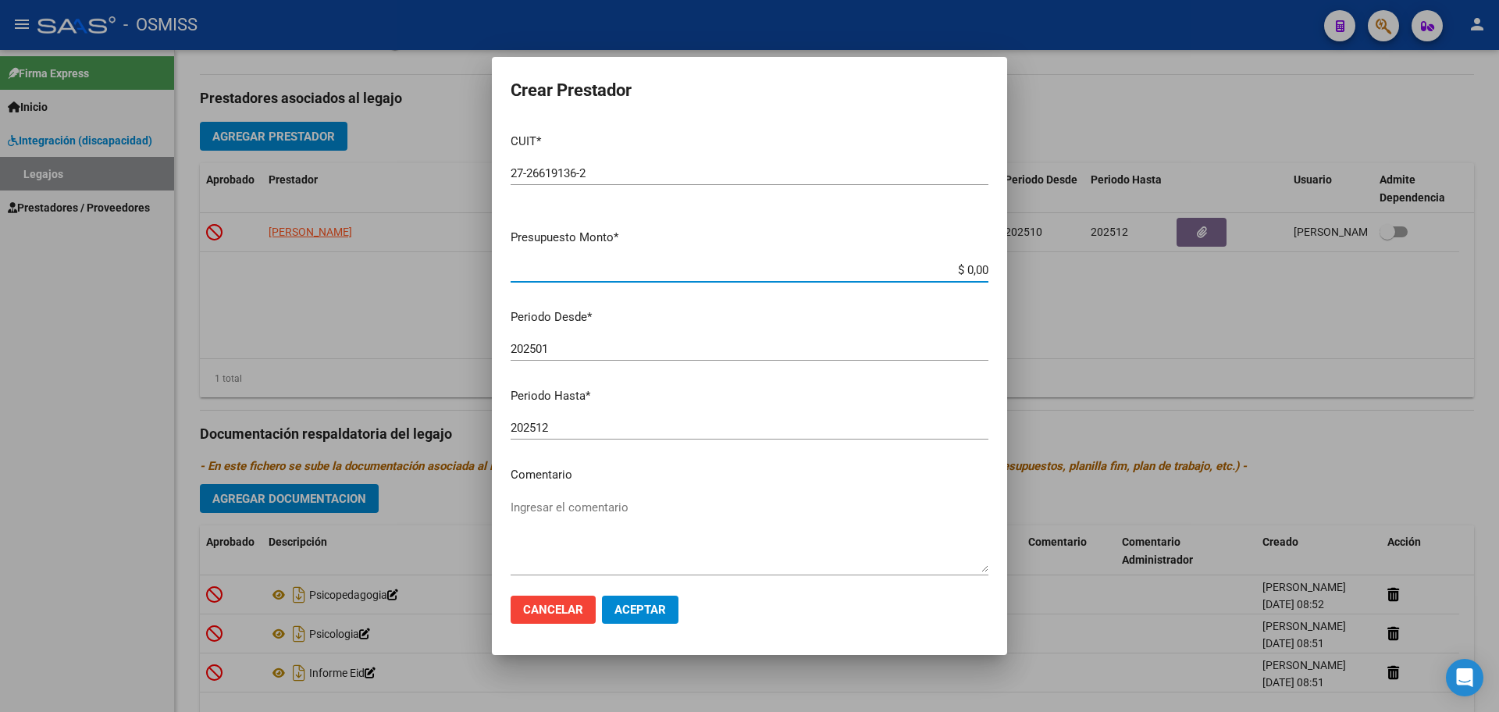
type input "$ 0,01"
type input "202510"
click at [655, 614] on span "Aceptar" at bounding box center [640, 610] width 52 height 14
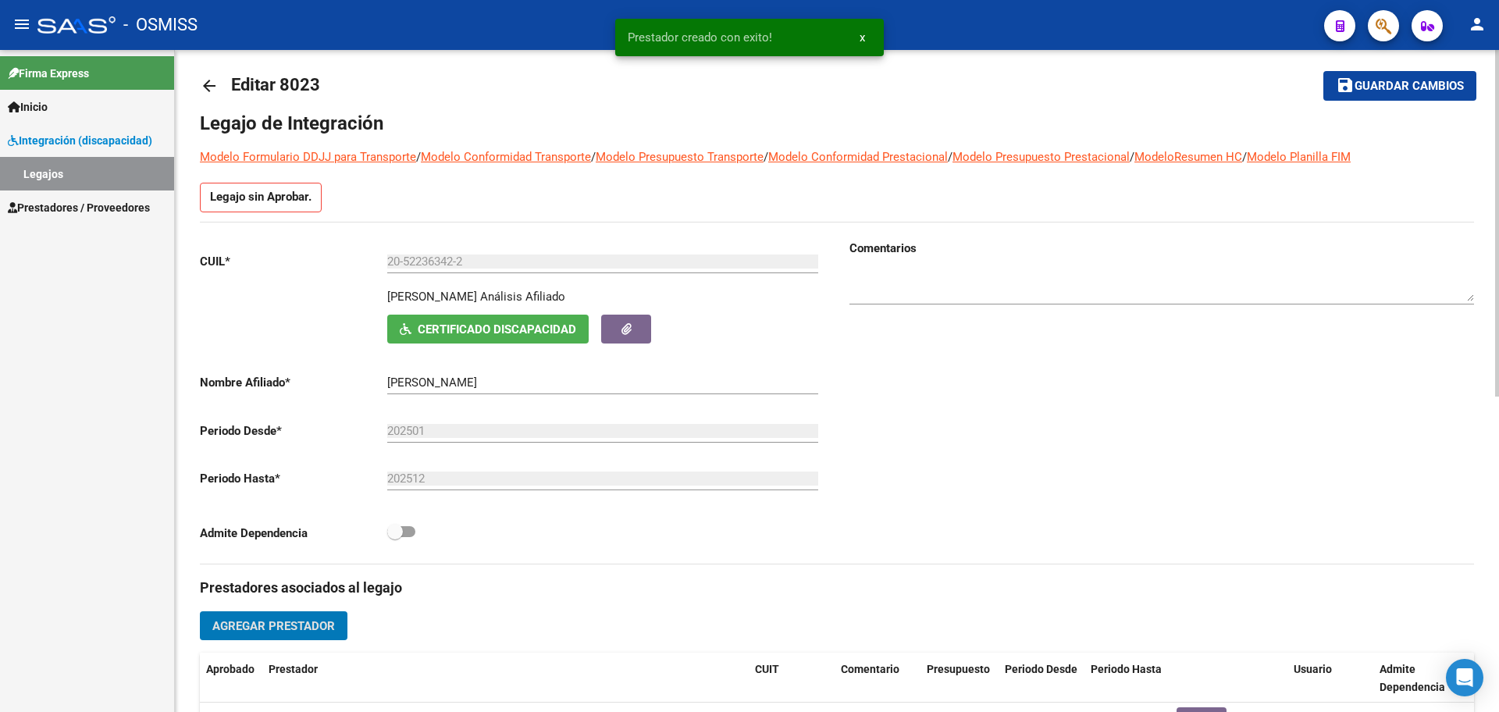
scroll to position [0, 0]
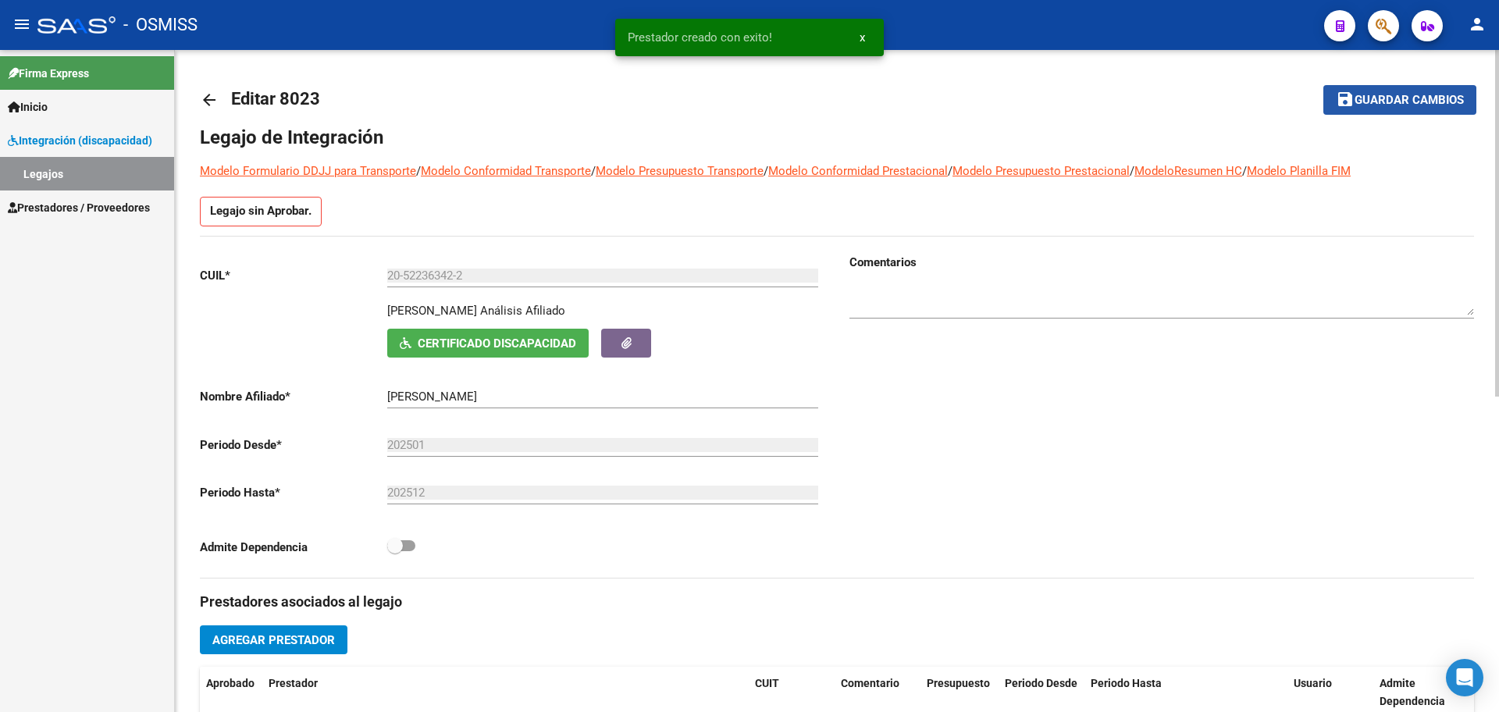
click at [956, 108] on button "save Guardar cambios" at bounding box center [1399, 99] width 153 height 29
click at [211, 98] on mat-icon "arrow_back" at bounding box center [209, 100] width 19 height 19
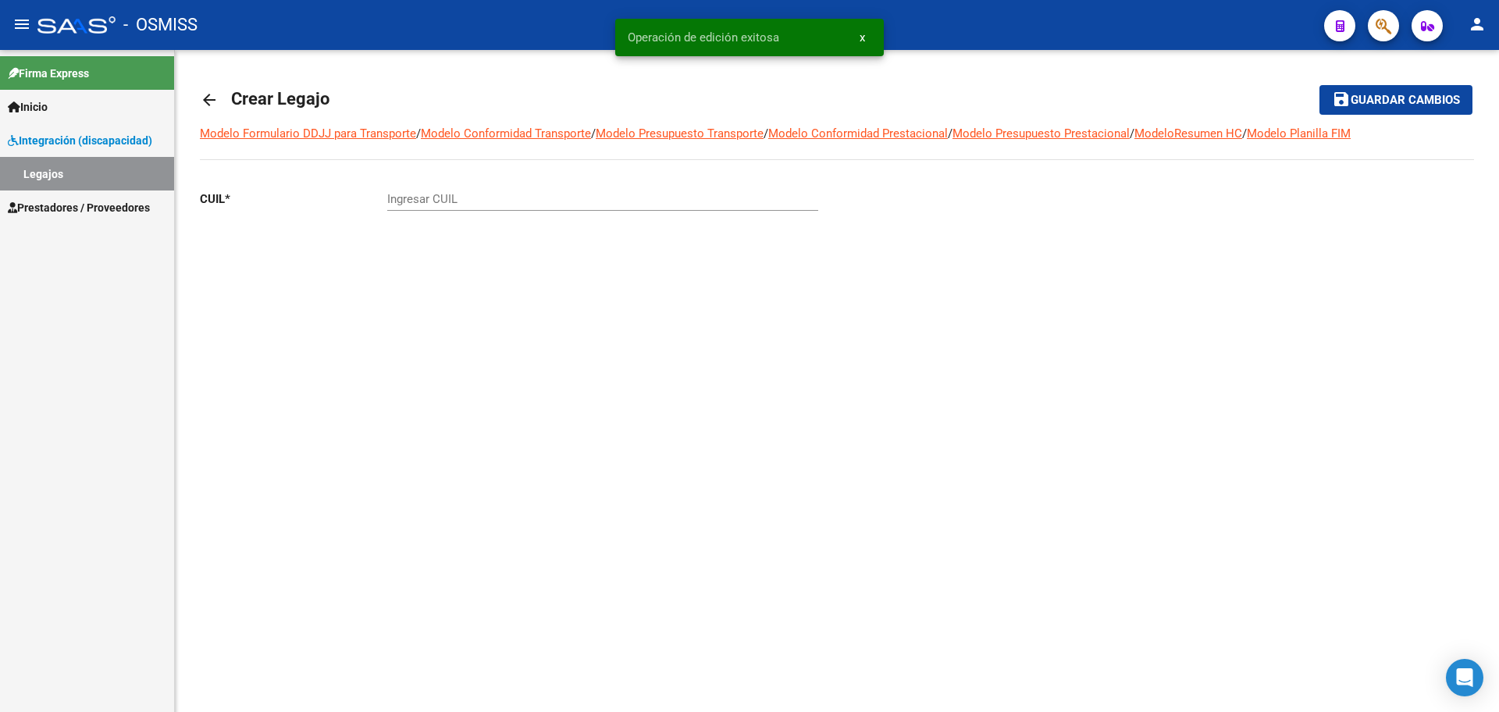
click at [211, 98] on mat-icon "arrow_back" at bounding box center [209, 100] width 19 height 19
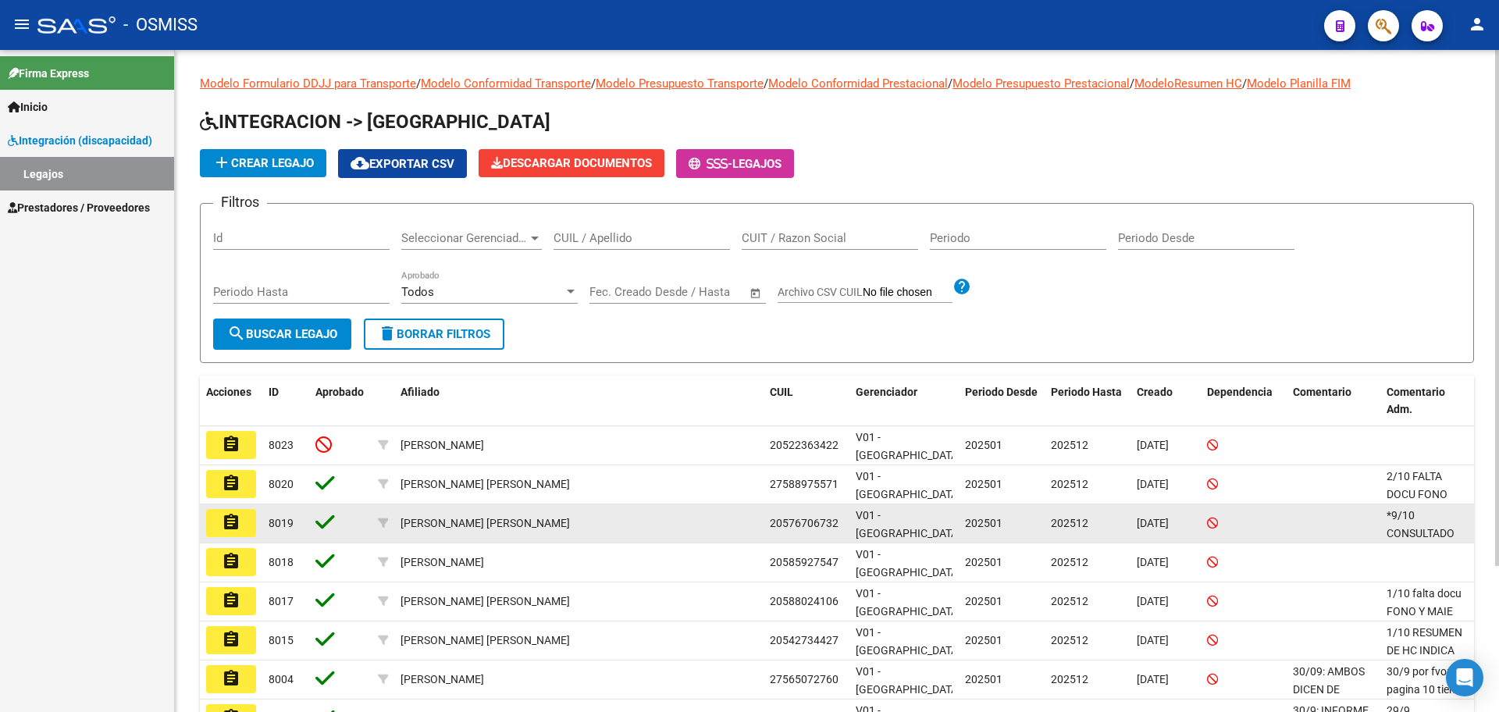
click at [228, 517] on mat-icon "assignment" at bounding box center [231, 522] width 19 height 19
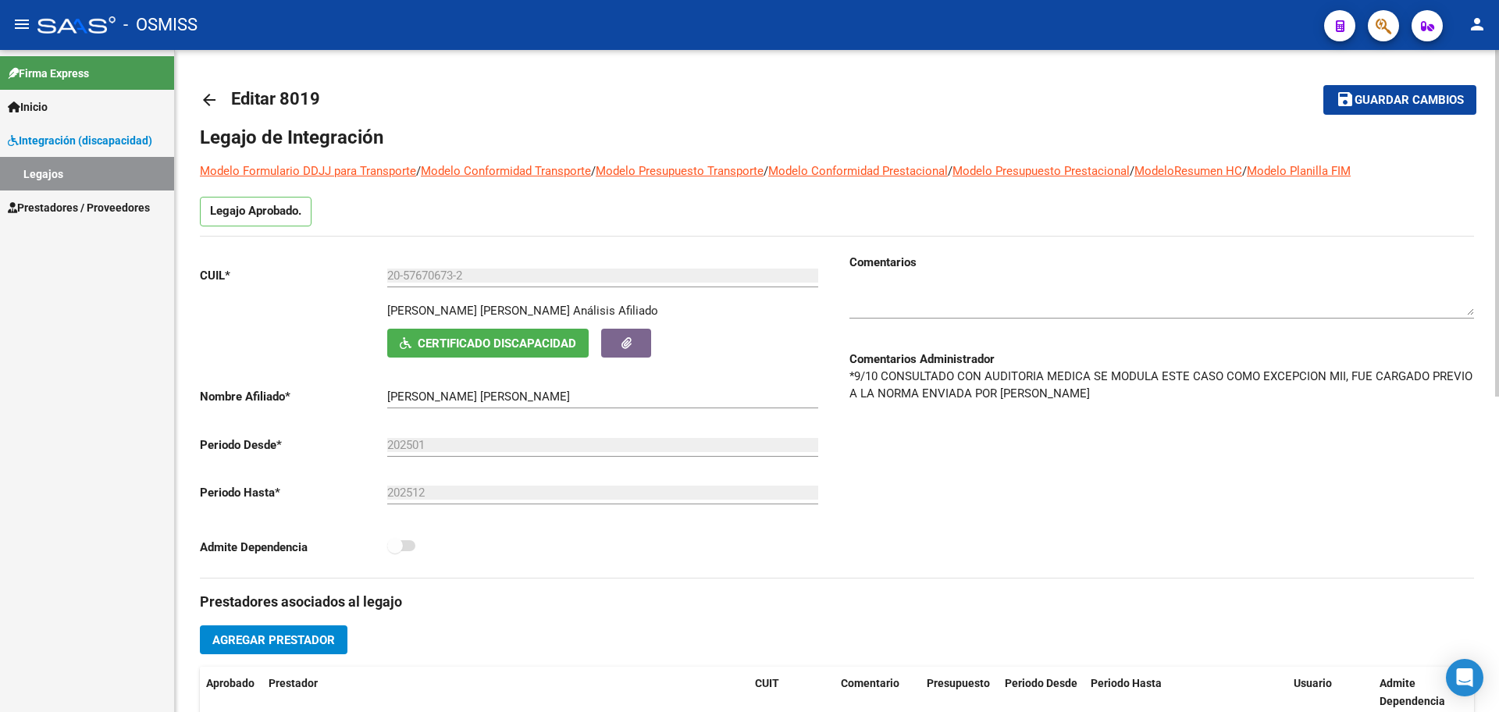
click at [208, 96] on mat-icon "arrow_back" at bounding box center [209, 100] width 19 height 19
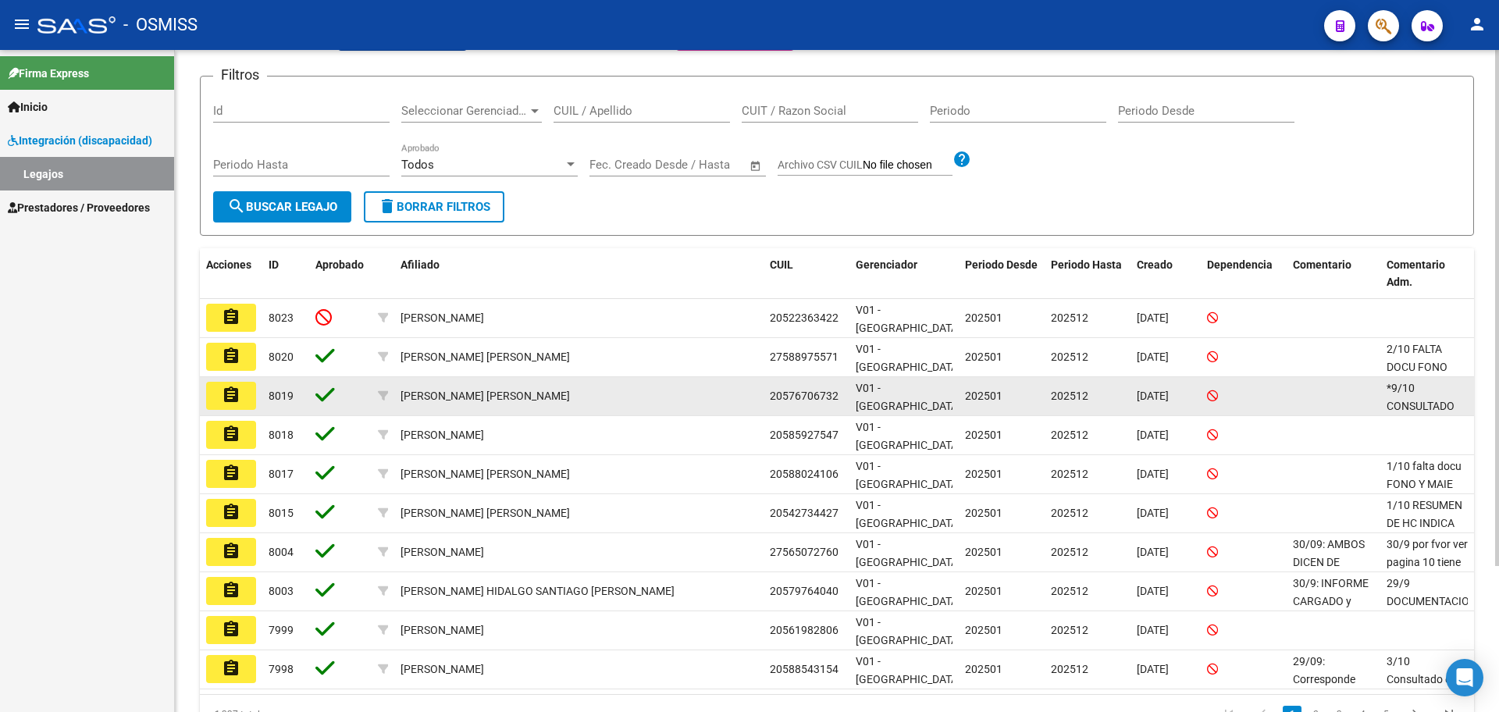
scroll to position [187, 0]
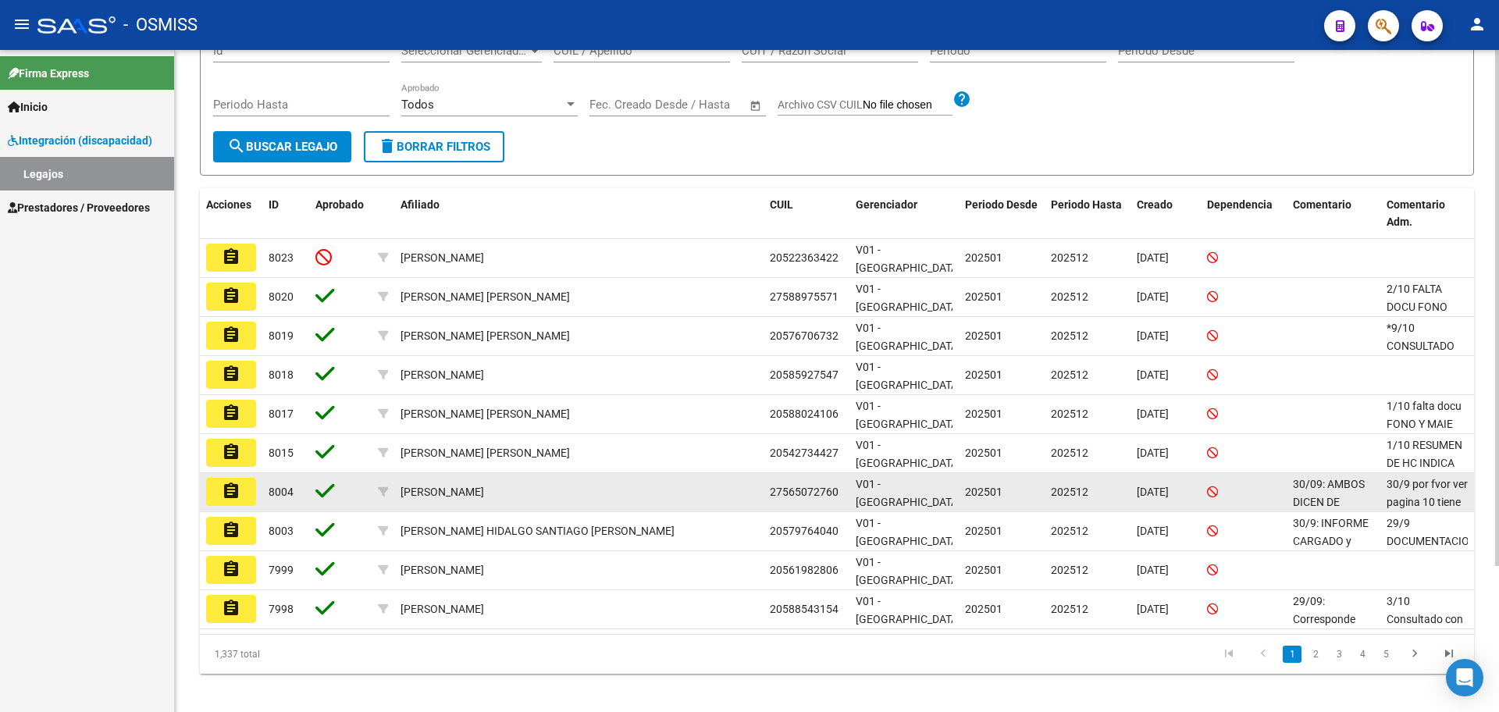
click at [218, 479] on button "assignment" at bounding box center [231, 492] width 50 height 28
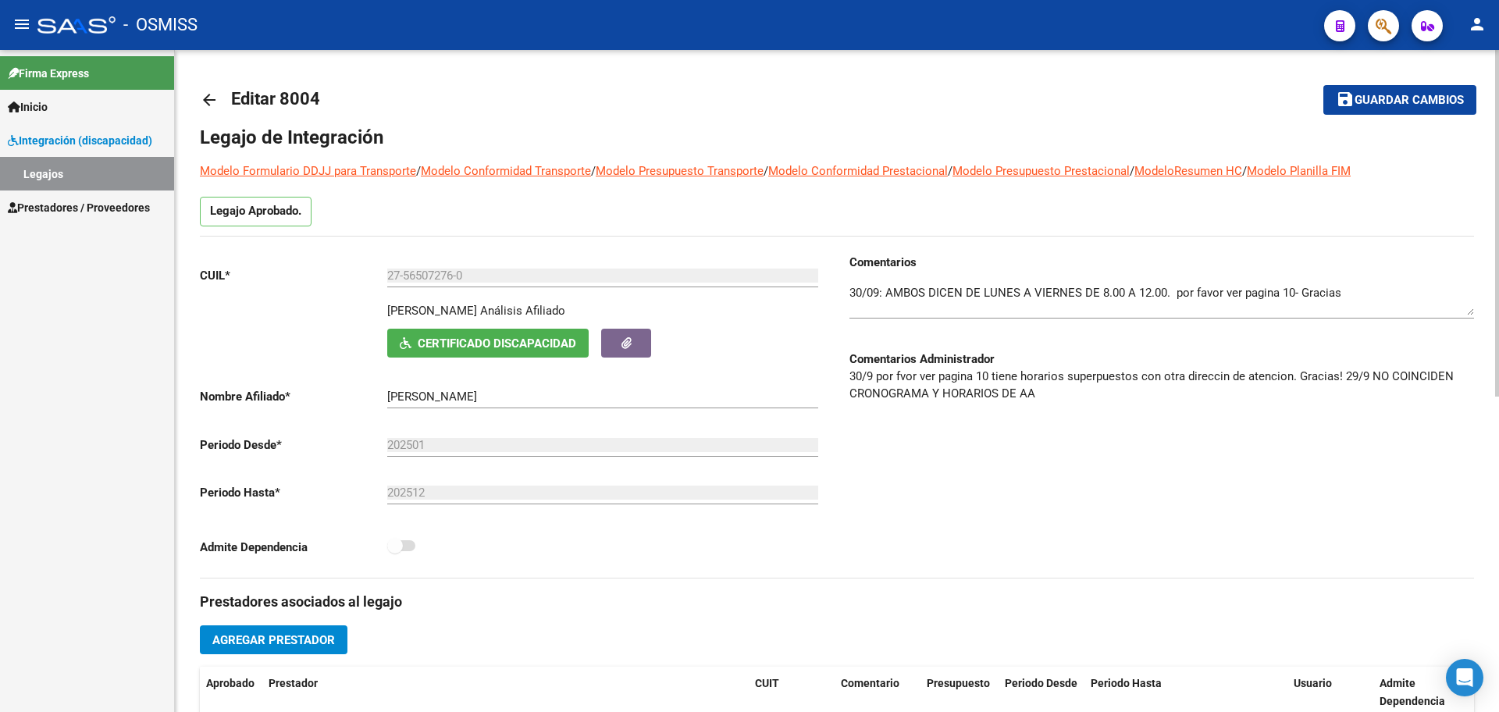
click at [209, 97] on mat-icon "arrow_back" at bounding box center [209, 100] width 19 height 19
